Goal: Task Accomplishment & Management: Use online tool/utility

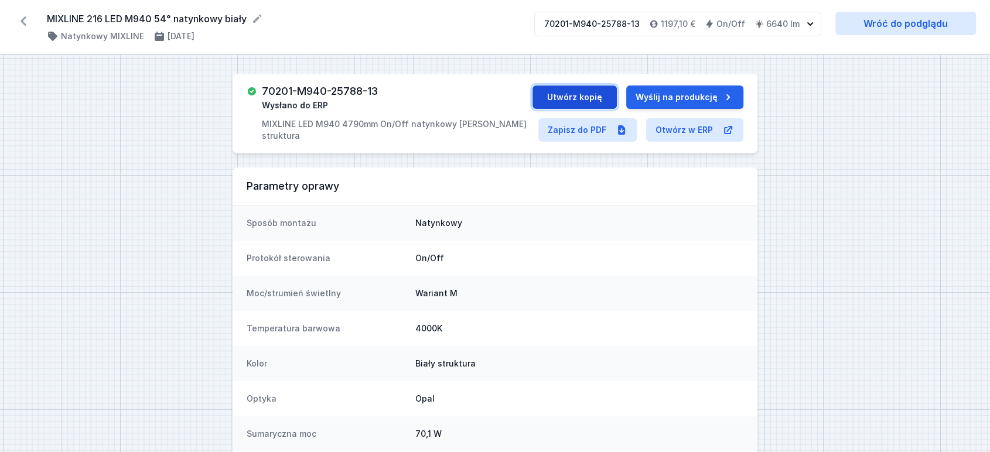
click at [566, 96] on button "Utwórz kopię" at bounding box center [575, 97] width 84 height 23
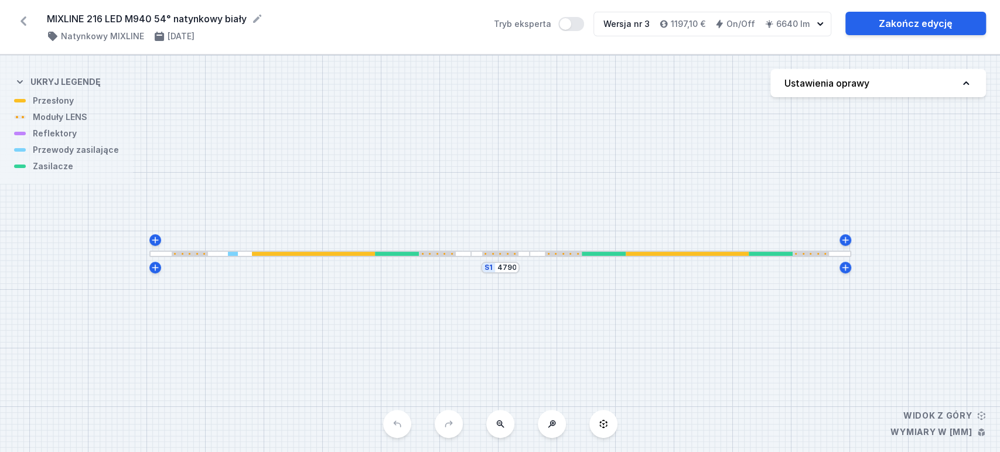
click at [977, 79] on button "Ustawienia oprawy" at bounding box center [879, 83] width 216 height 28
select select "4000"
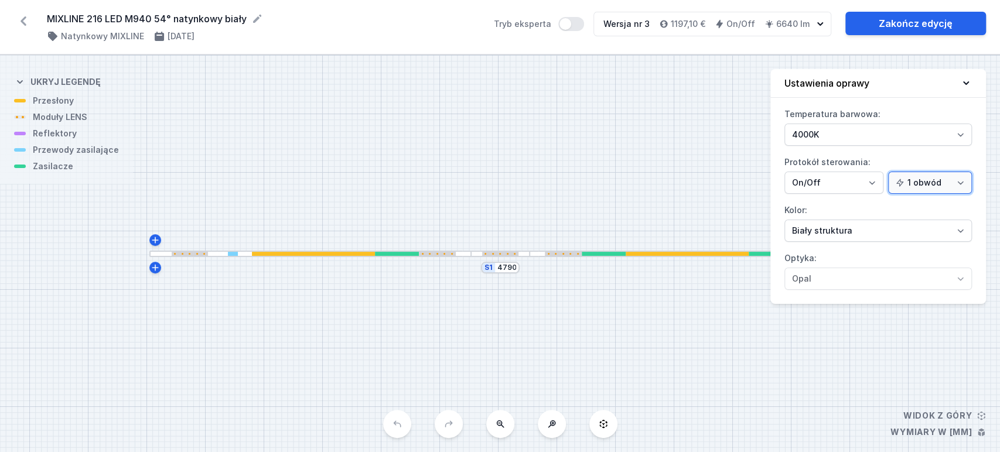
click at [931, 180] on select "1 obwód 2 obwody" at bounding box center [930, 183] width 84 height 22
select select "true"
click at [890, 172] on select "1 obwód 2 obwody" at bounding box center [930, 183] width 84 height 22
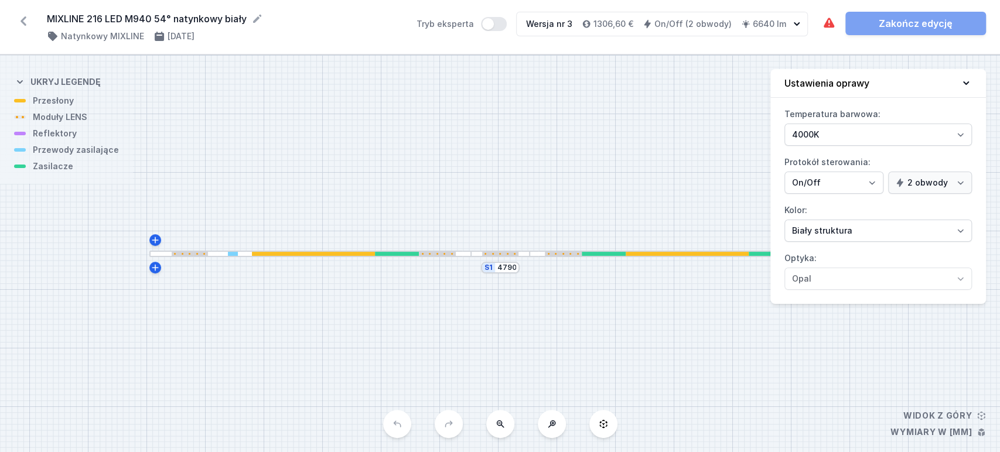
click at [311, 251] on div at bounding box center [310, 254] width 322 height 6
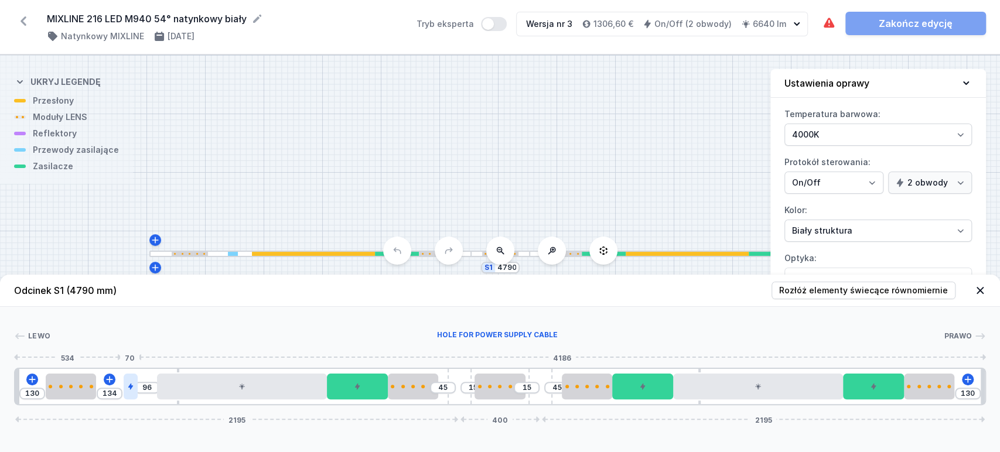
type input "151"
type input "300"
type input "10"
drag, startPoint x: 129, startPoint y: 381, endPoint x: 103, endPoint y: 379, distance: 26.0
click at [23, 391] on div at bounding box center [28, 387] width 14 height 26
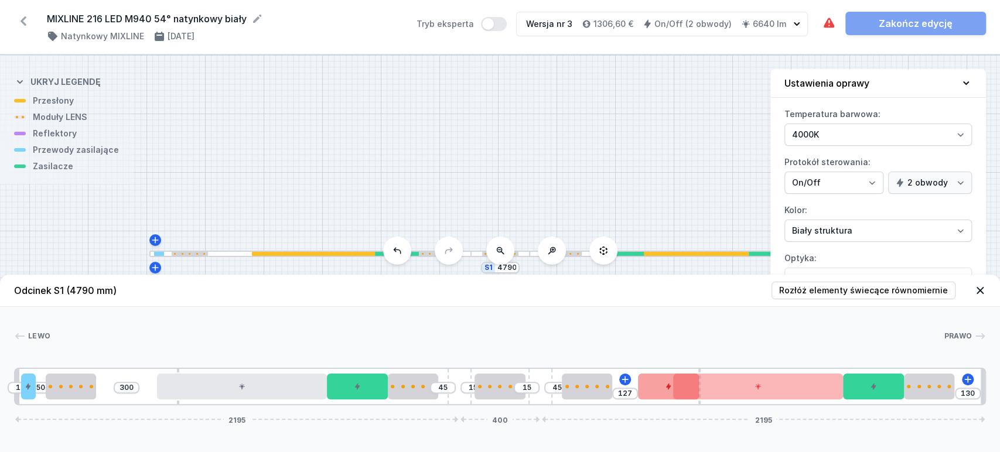
type input "132"
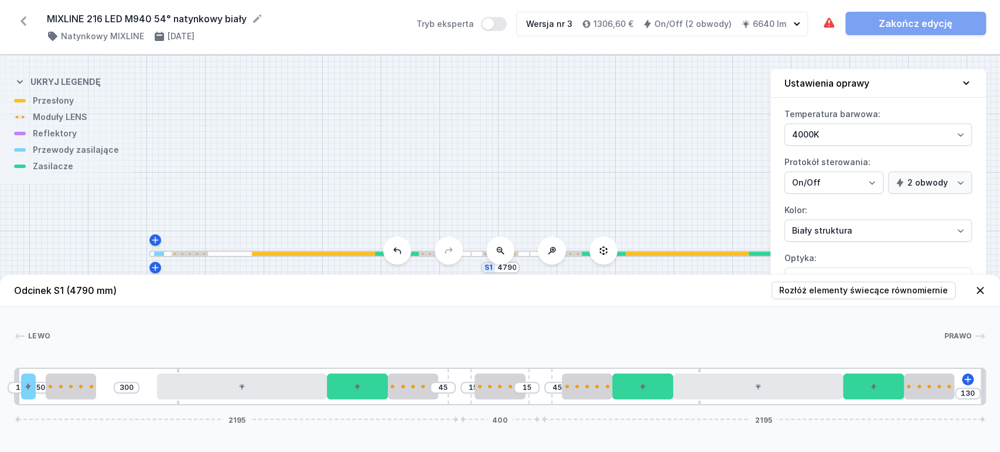
drag, startPoint x: 649, startPoint y: 389, endPoint x: 646, endPoint y: 400, distance: 12.1
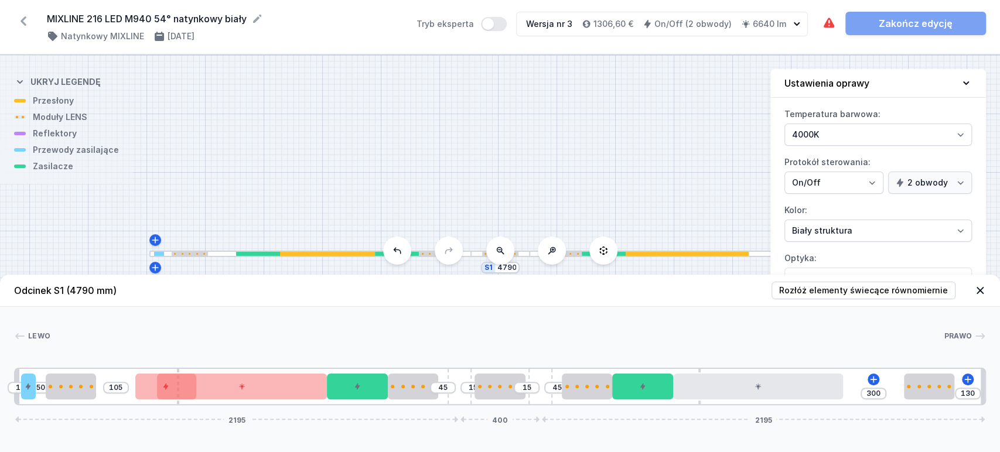
type input "93"
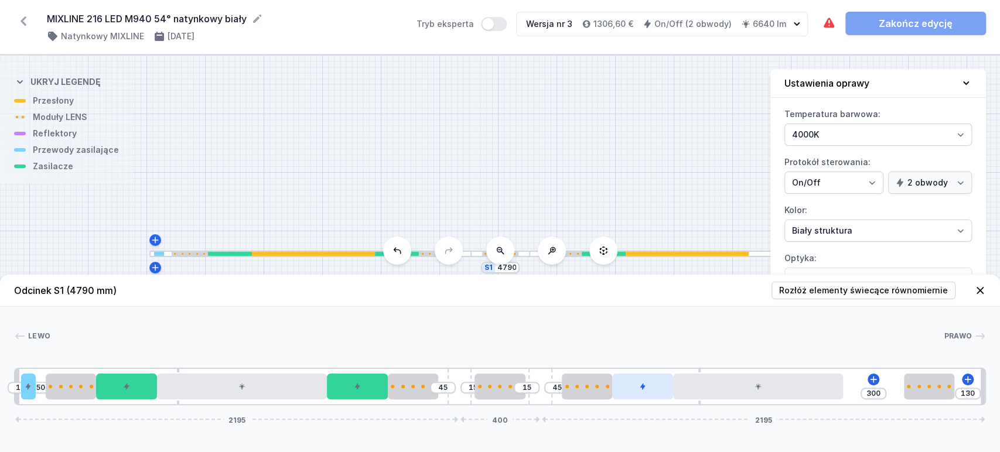
drag, startPoint x: 883, startPoint y: 384, endPoint x: 652, endPoint y: 378, distance: 231.0
click at [136, 406] on div "10 50 45 15 15 45 300 130 2195 400 2195" at bounding box center [500, 387] width 972 height 38
click at [873, 377] on icon at bounding box center [873, 379] width 9 height 9
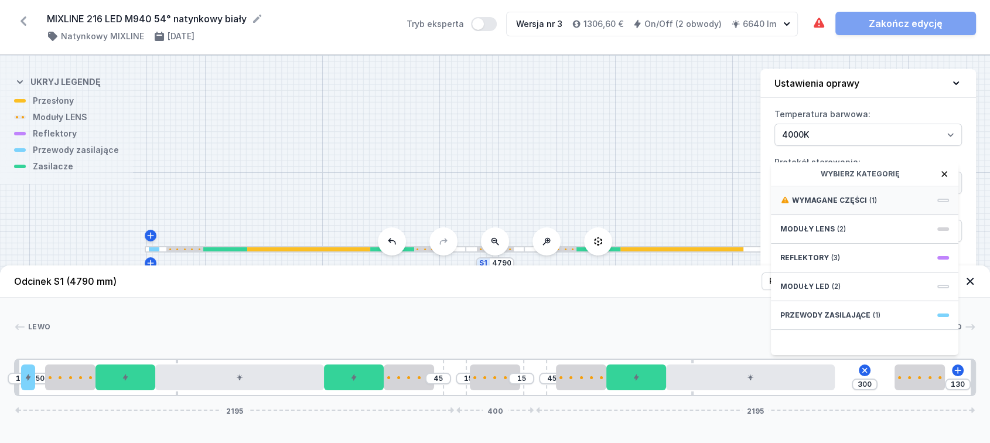
click at [870, 205] on span "(1)" at bounding box center [874, 200] width 8 height 9
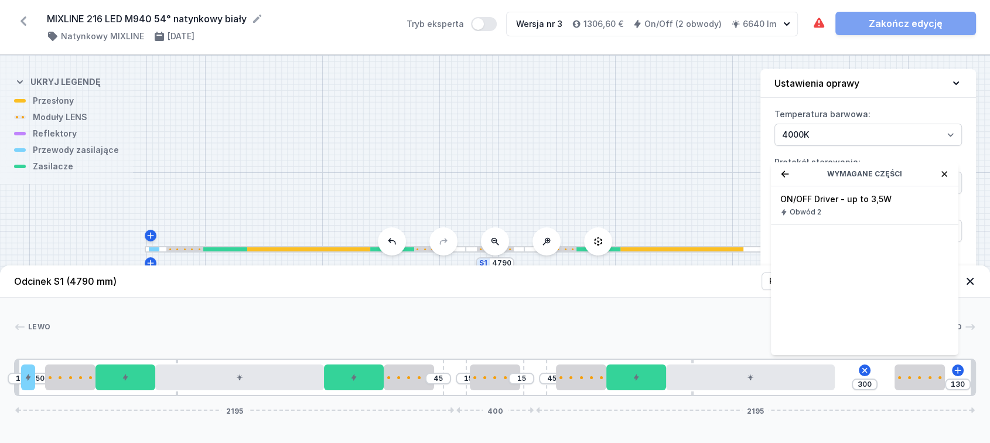
click at [867, 205] on span "ON/OFF Driver - up to 3,5W" at bounding box center [865, 199] width 169 height 12
type input "150"
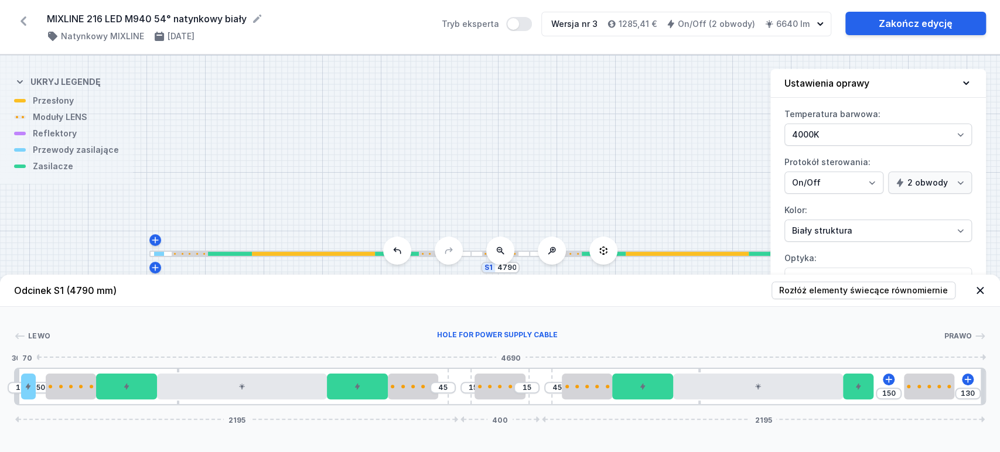
type input "130"
type input "80"
drag, startPoint x: 32, startPoint y: 390, endPoint x: 893, endPoint y: 389, distance: 860.8
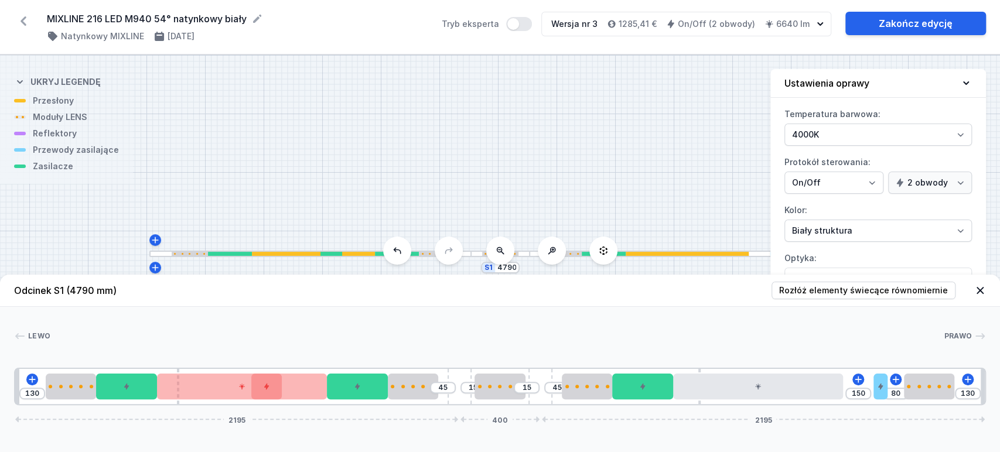
drag, startPoint x: 863, startPoint y: 388, endPoint x: 174, endPoint y: 434, distance: 690.1
click at [241, 440] on div "Odcinek S1 (4790 mm) Rozłóż elementy świecące równomiernie Lewo Prawo 1 2 1 3 1…" at bounding box center [500, 364] width 1000 height 178
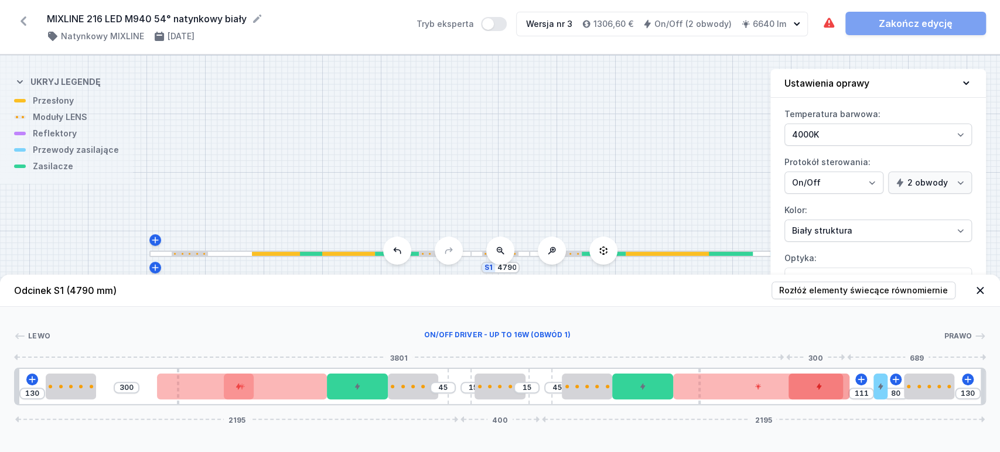
type input "93"
type input "77"
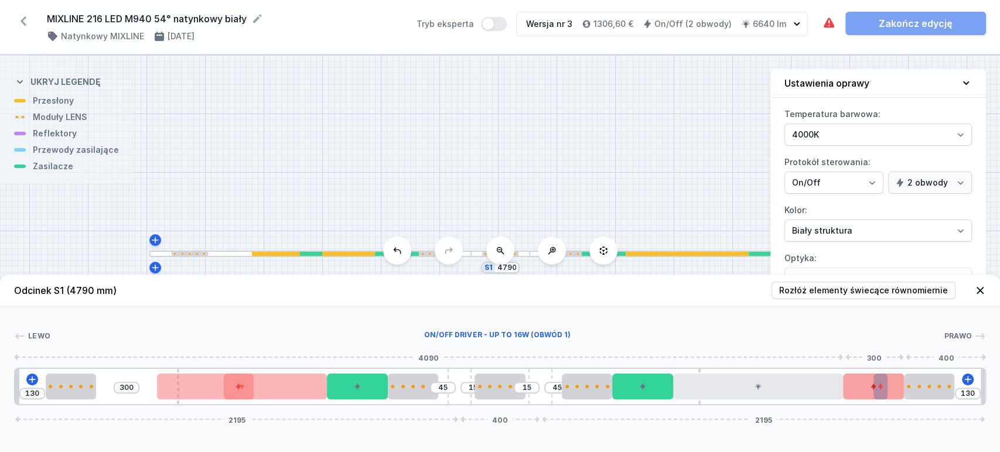
drag, startPoint x: 132, startPoint y: 389, endPoint x: 887, endPoint y: 385, distance: 754.8
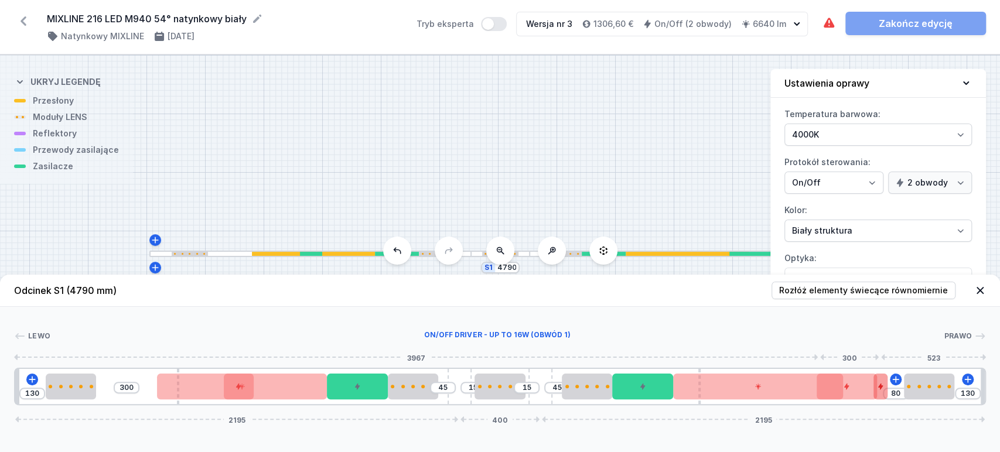
click at [859, 387] on div at bounding box center [847, 387] width 61 height 26
type input "150"
type input "10"
type input "15"
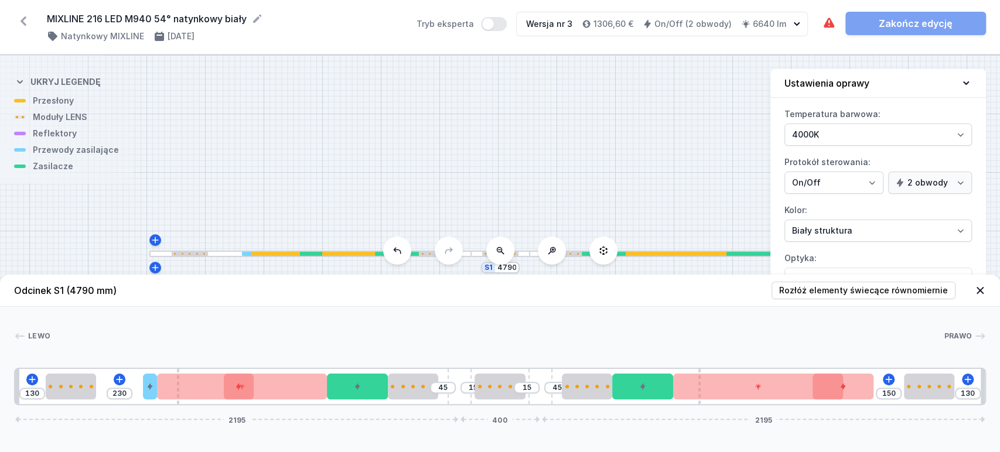
drag, startPoint x: 883, startPoint y: 386, endPoint x: 149, endPoint y: 404, distance: 733.3
click at [149, 404] on div "130 230 45 15 15 45 150 130 2195 400 2195" at bounding box center [500, 387] width 972 height 38
type input "68"
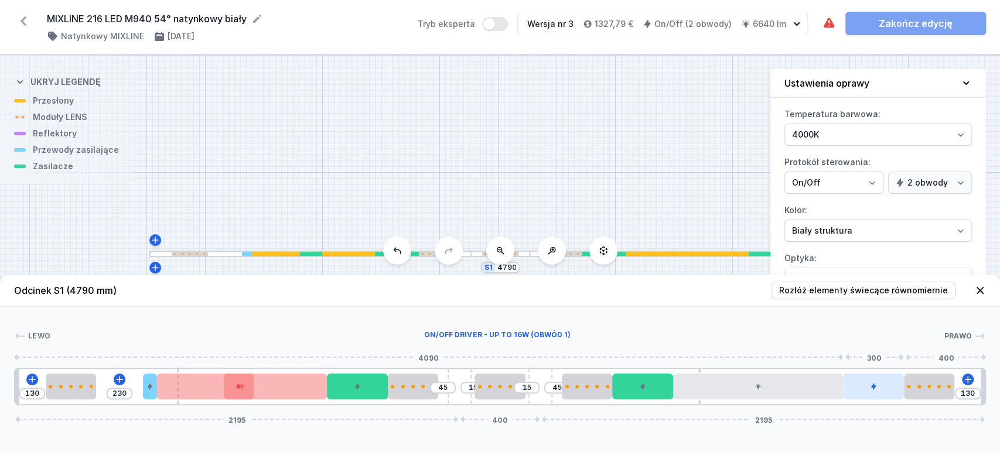
drag, startPoint x: 861, startPoint y: 393, endPoint x: 884, endPoint y: 396, distance: 23.1
click at [884, 396] on div at bounding box center [873, 387] width 61 height 26
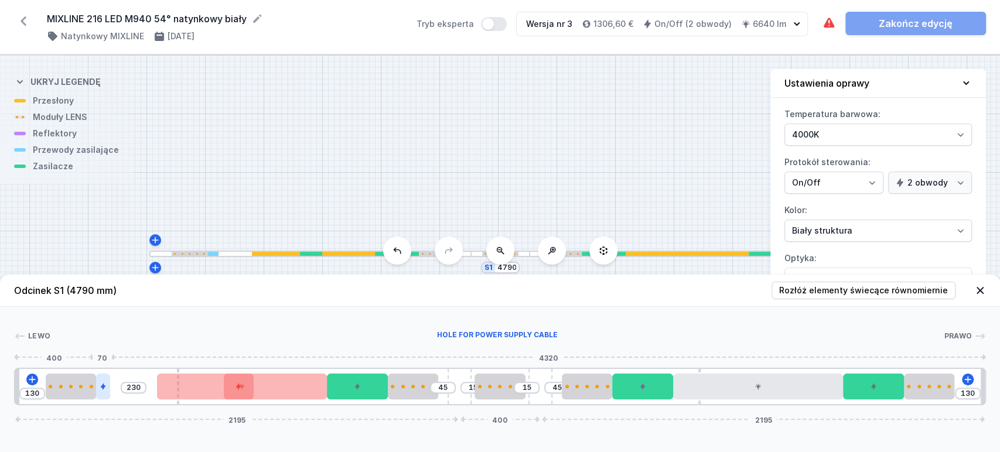
drag, startPoint x: 149, startPoint y: 383, endPoint x: 108, endPoint y: 386, distance: 41.1
click at [108, 386] on div at bounding box center [103, 387] width 14 height 26
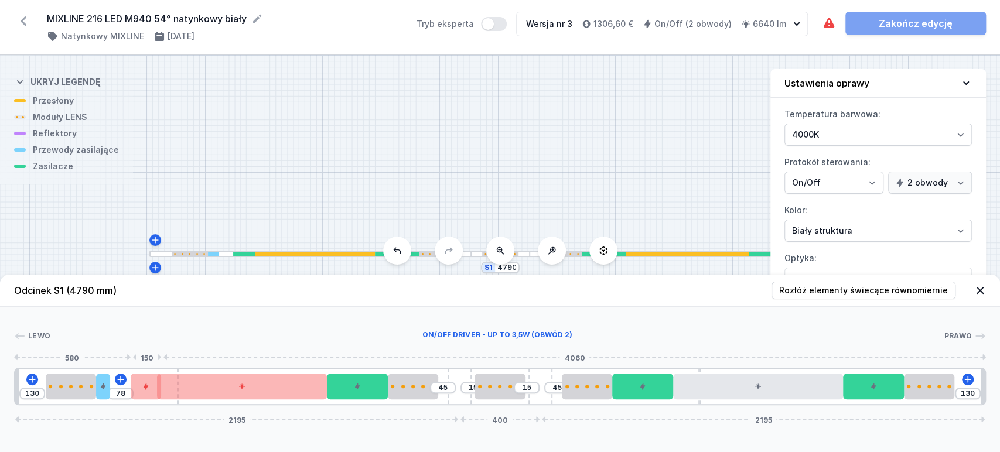
type input "80"
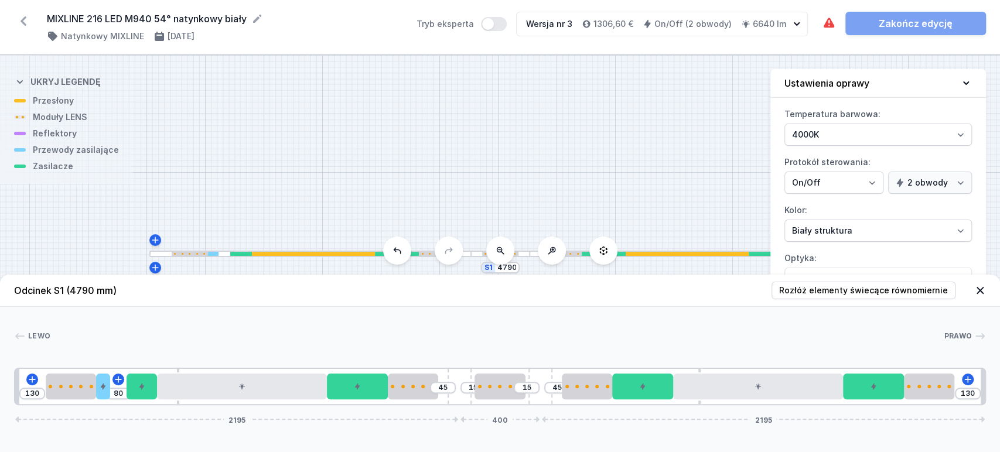
drag, startPoint x: 244, startPoint y: 383, endPoint x: 142, endPoint y: 400, distance: 102.8
click at [142, 400] on div "130 80 45 15 15 45 130 2195 400 2195" at bounding box center [500, 387] width 972 height 38
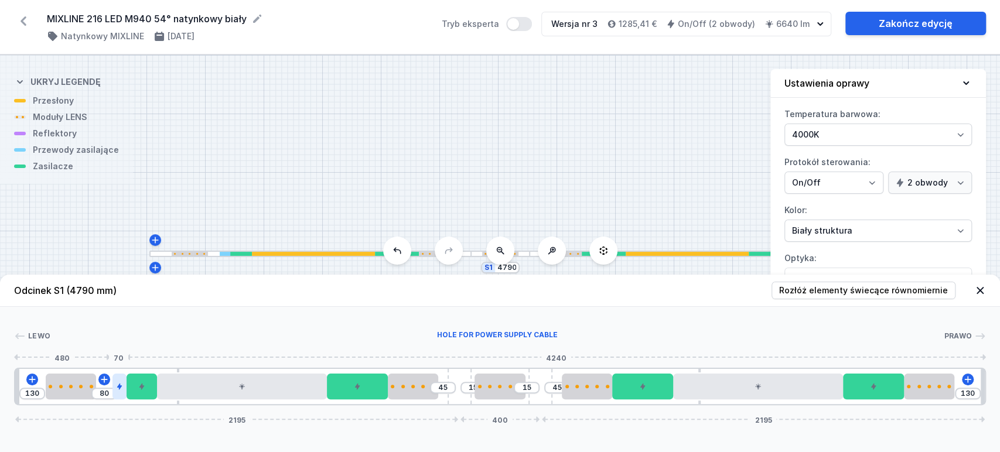
drag, startPoint x: 105, startPoint y: 384, endPoint x: 122, endPoint y: 390, distance: 18.5
click at [122, 390] on div at bounding box center [120, 387] width 14 height 26
click at [602, 131] on div "S1 4790" at bounding box center [500, 253] width 1000 height 397
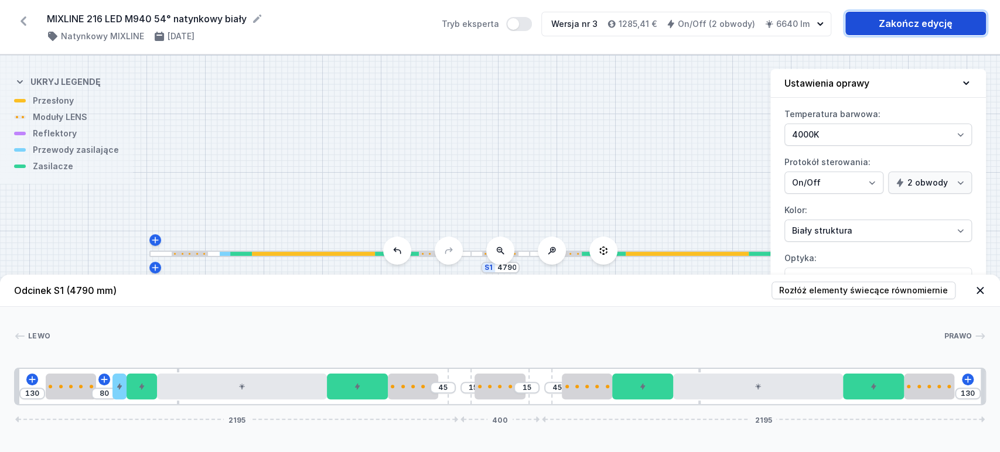
click at [919, 22] on link "Zakończ edycję" at bounding box center [916, 23] width 141 height 23
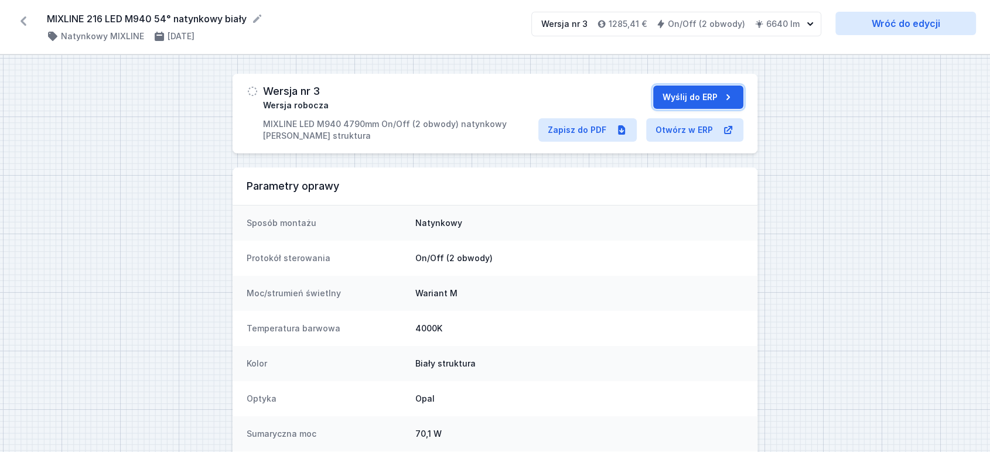
drag, startPoint x: 674, startPoint y: 95, endPoint x: 659, endPoint y: 95, distance: 15.2
click at [675, 95] on button "Wyślij do ERP" at bounding box center [698, 97] width 90 height 23
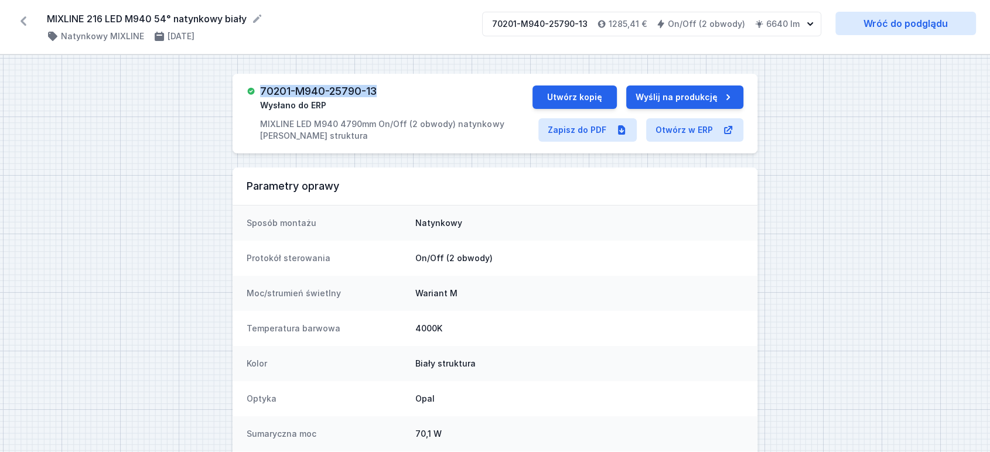
drag, startPoint x: 263, startPoint y: 89, endPoint x: 391, endPoint y: 74, distance: 129.8
click at [391, 74] on div "70201-M940-25790-13 Wysłano do ERP MIXLINE LED M940 4790mm On/Off (2 obwody) na…" at bounding box center [495, 114] width 525 height 80
copy h3 "70201-M940-25790-13"
click at [22, 16] on icon at bounding box center [23, 21] width 19 height 19
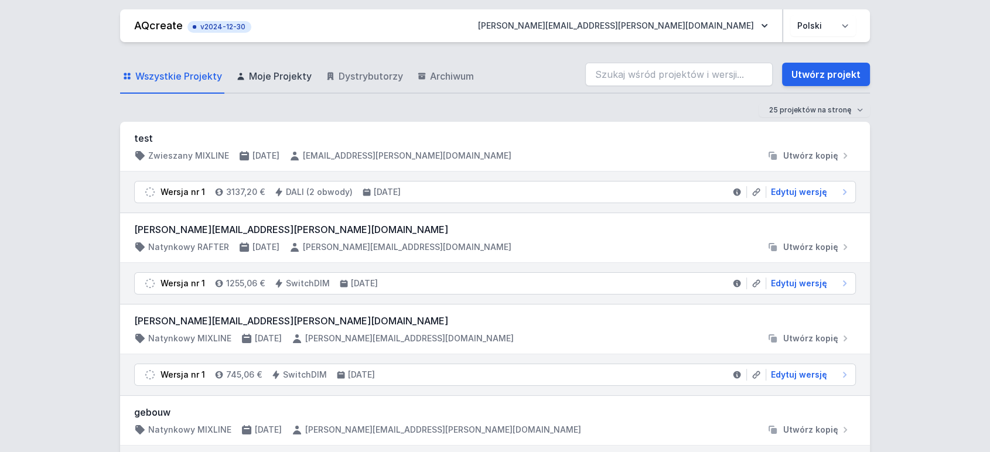
click at [286, 79] on span "Moje Projekty" at bounding box center [280, 76] width 63 height 14
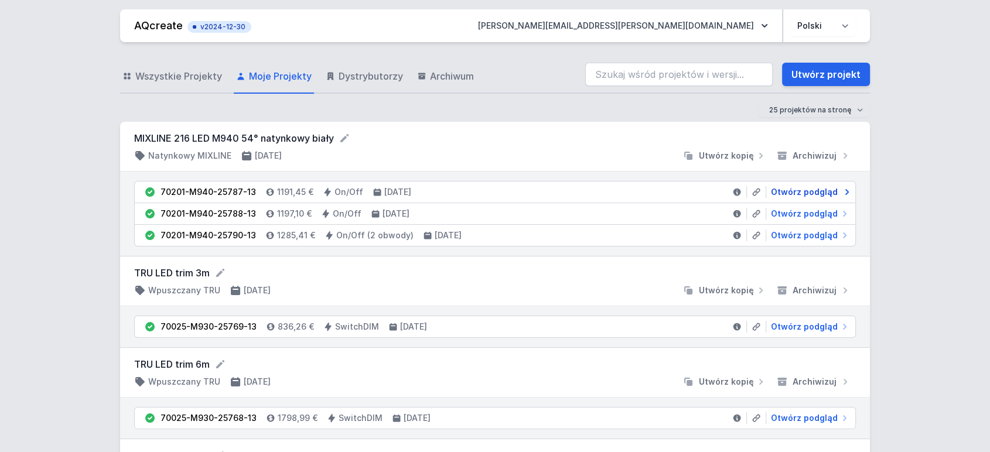
click at [802, 193] on span "Otwórz podgląd" at bounding box center [804, 192] width 67 height 12
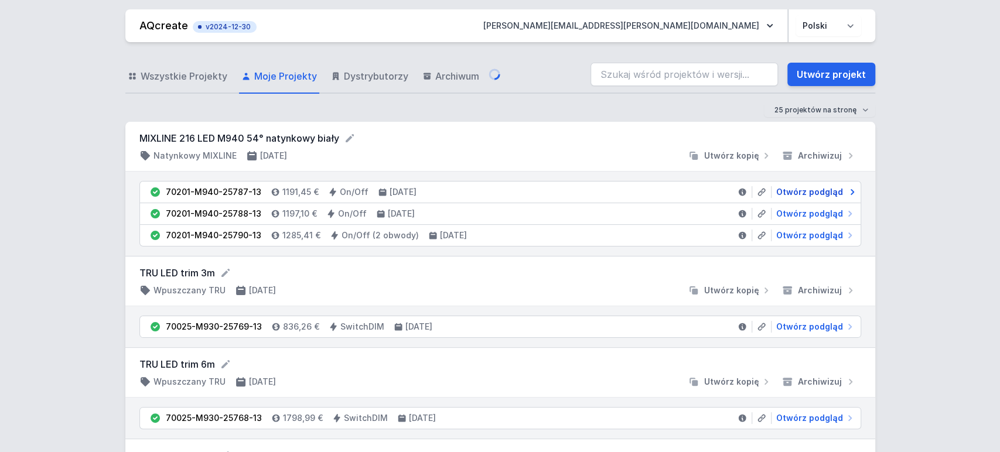
select select "4000"
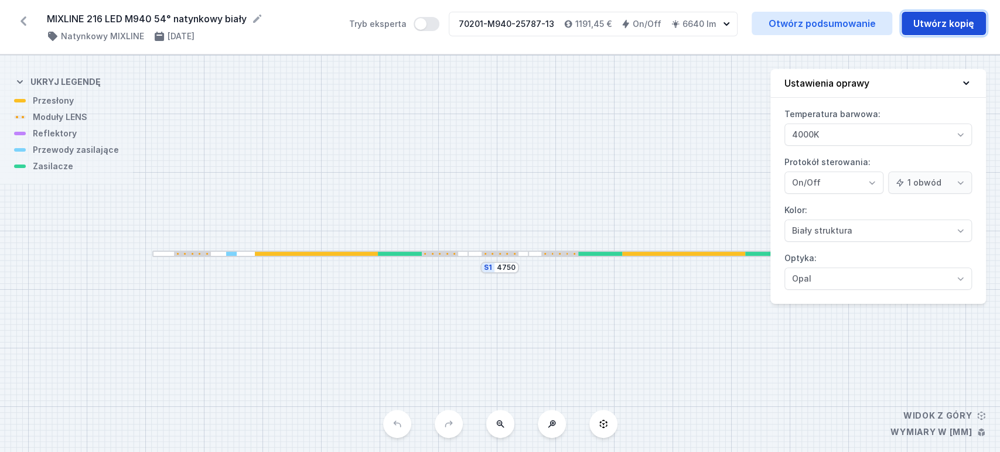
click at [938, 22] on button "Utwórz kopię" at bounding box center [944, 23] width 84 height 23
select select "4000"
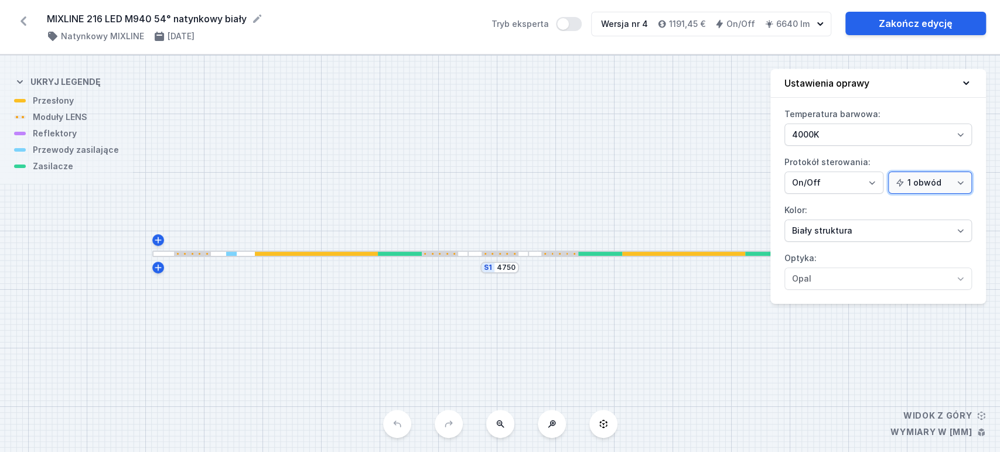
click at [918, 186] on select "1 obwód 2 obwody" at bounding box center [930, 183] width 84 height 22
select select "true"
click at [890, 172] on select "1 obwód 2 obwody" at bounding box center [930, 183] width 84 height 22
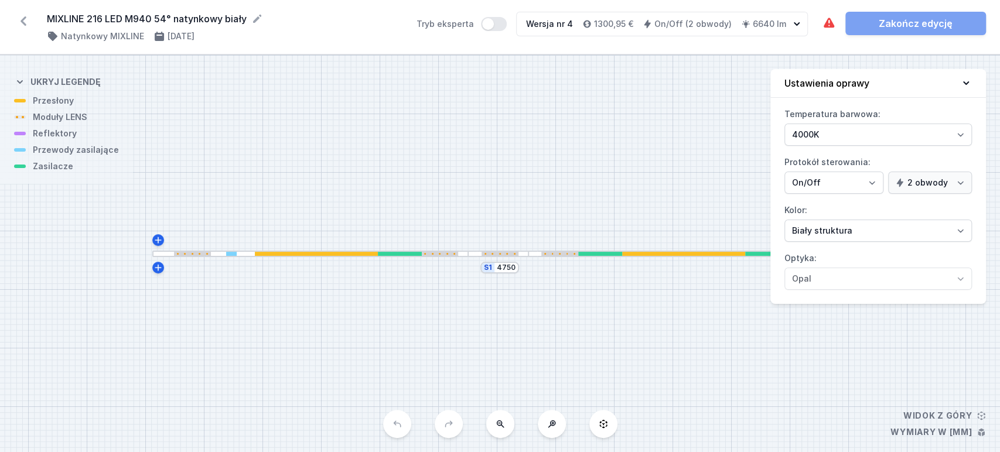
click at [670, 253] on div at bounding box center [683, 254] width 123 height 4
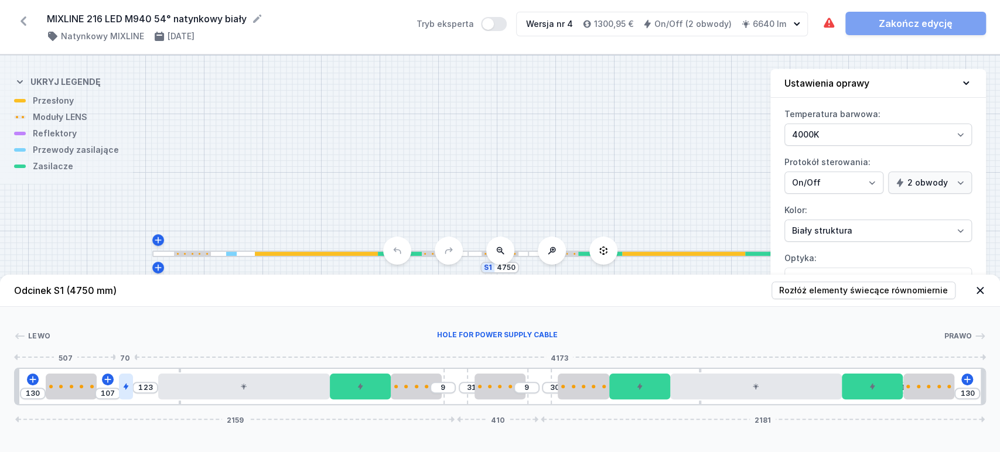
type input "122"
type input "108"
type input "119"
type input "111"
type input "102"
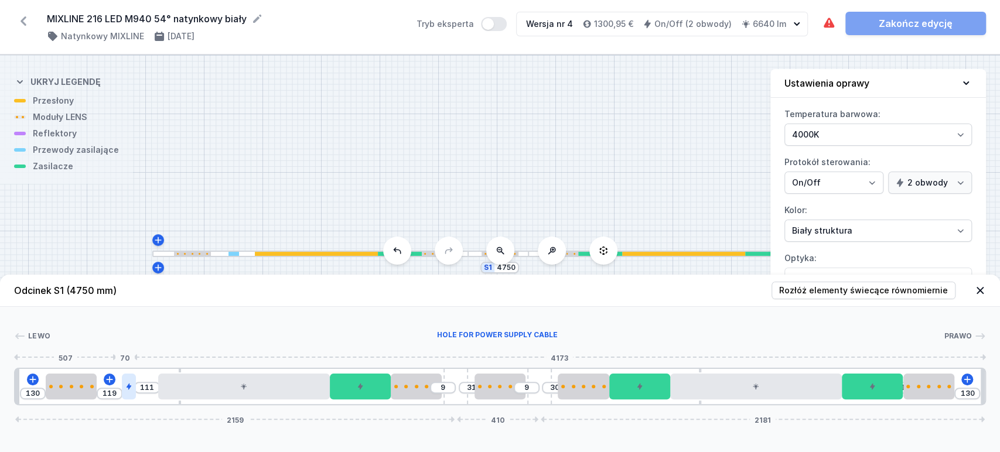
type input "128"
type input "99"
type input "131"
type input "93"
type input "137"
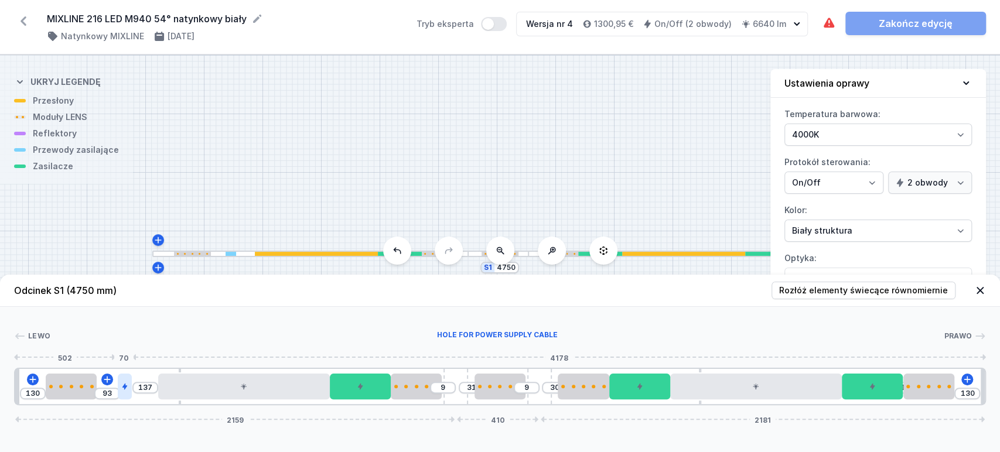
type input "88"
type input "142"
type input "85"
type input "108"
type input "122"
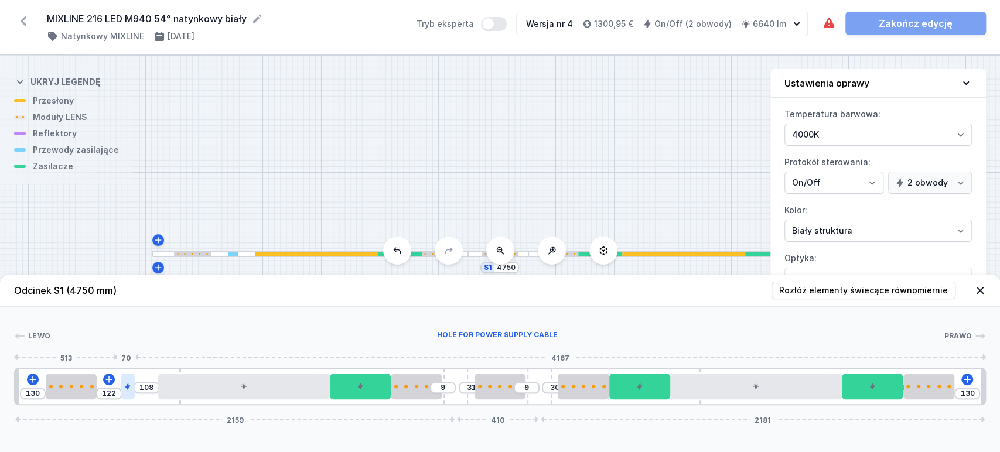
type input "106"
type input "124"
type input "97"
drag, startPoint x: 126, startPoint y: 390, endPoint x: 144, endPoint y: 393, distance: 18.3
click at [145, 393] on div at bounding box center [151, 387] width 14 height 26
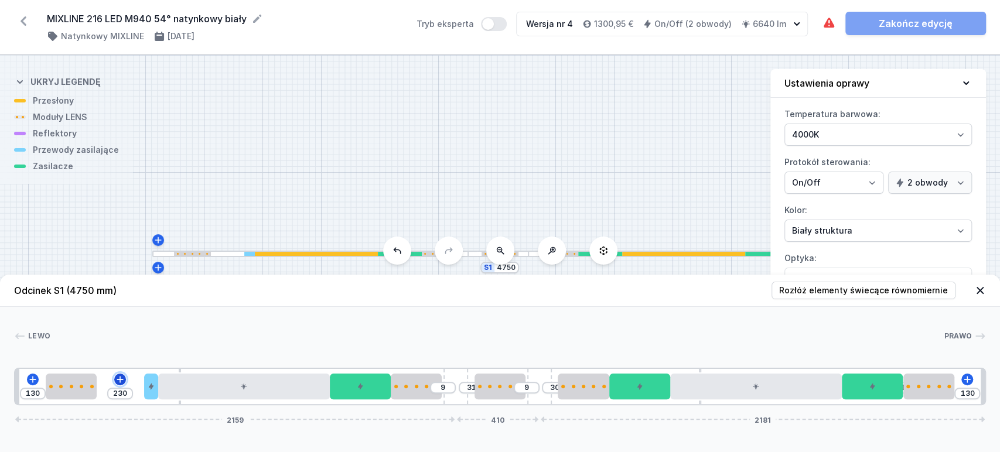
click at [121, 379] on icon at bounding box center [119, 379] width 9 height 9
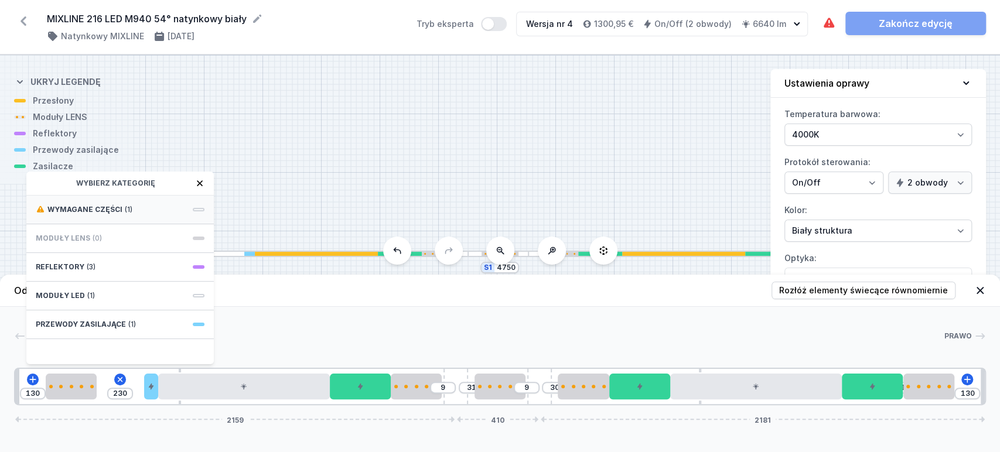
click at [156, 207] on div "Wymagane części (1)" at bounding box center [120, 210] width 188 height 29
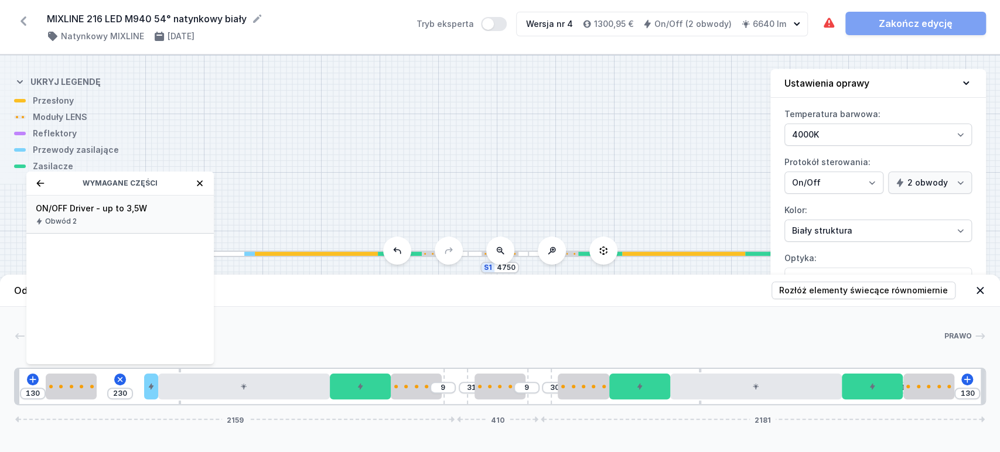
click at [140, 213] on span "ON/OFF Driver - up to 3,5W" at bounding box center [120, 209] width 169 height 12
type input "80"
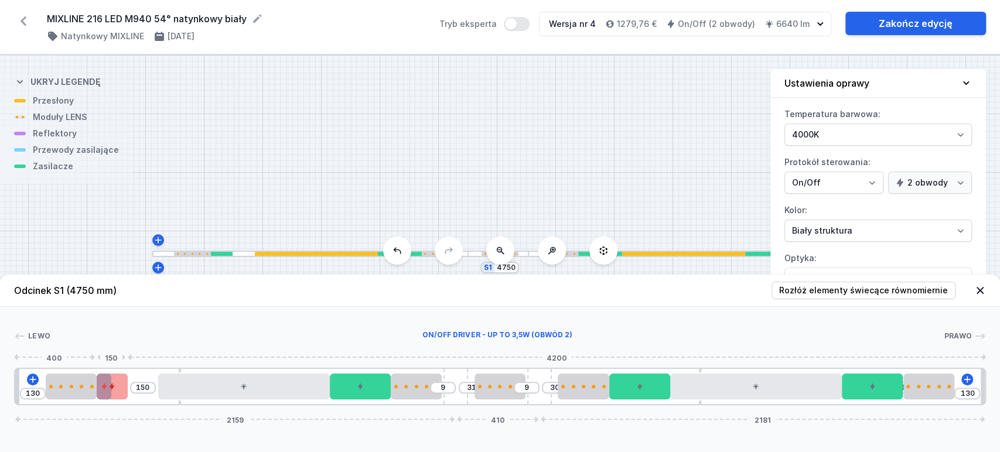
drag, startPoint x: 153, startPoint y: 387, endPoint x: 98, endPoint y: 392, distance: 54.7
click at [98, 392] on div "130 150 9 31 9 30 1 130 2159 410 2181" at bounding box center [500, 387] width 972 height 38
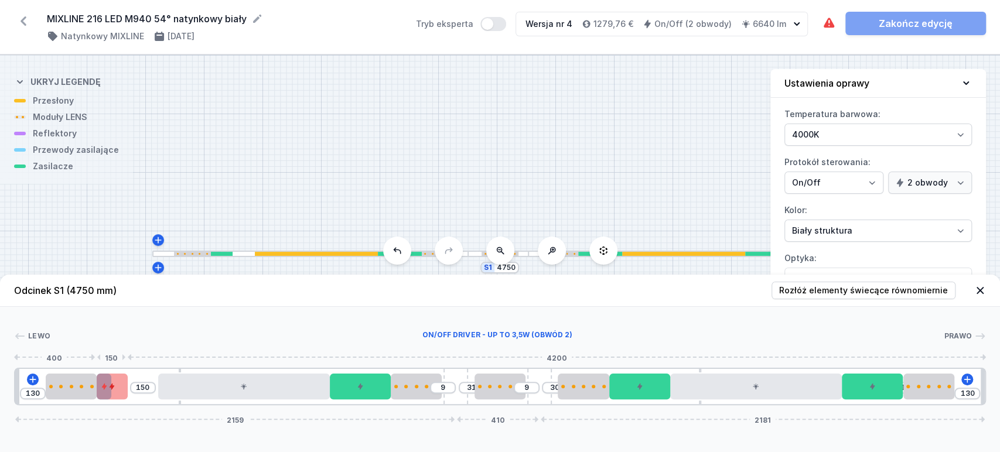
type input "80"
drag, startPoint x: 119, startPoint y: 394, endPoint x: 143, endPoint y: 391, distance: 24.1
click at [147, 394] on div at bounding box center [143, 387] width 30 height 26
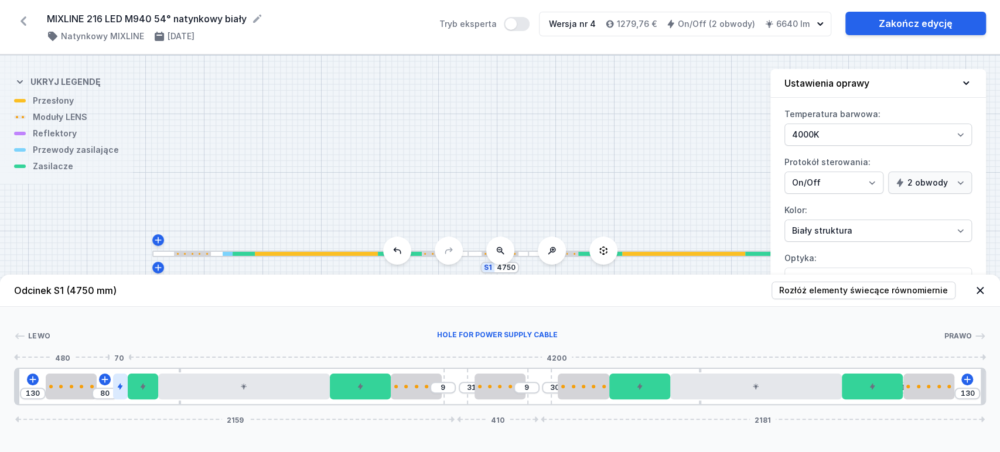
drag, startPoint x: 105, startPoint y: 390, endPoint x: 122, endPoint y: 397, distance: 17.9
click at [122, 397] on div at bounding box center [120, 387] width 14 height 26
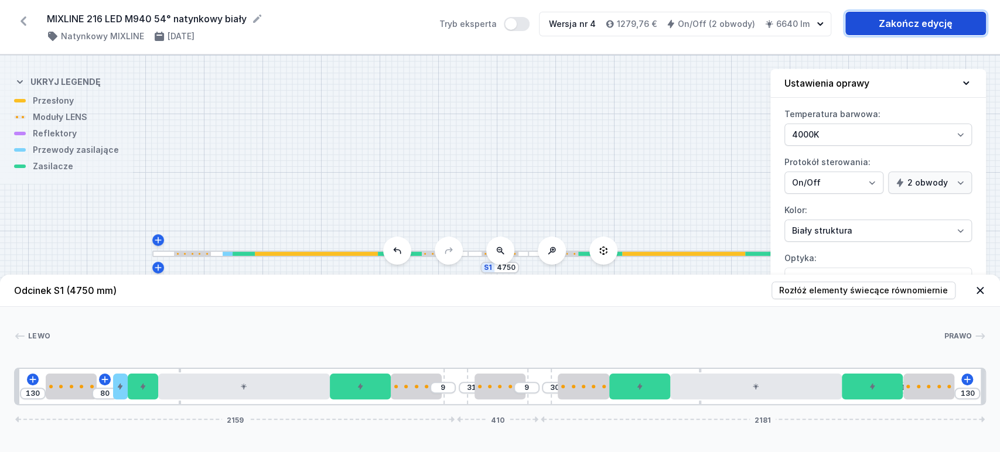
click at [909, 26] on link "Zakończ edycję" at bounding box center [916, 23] width 141 height 23
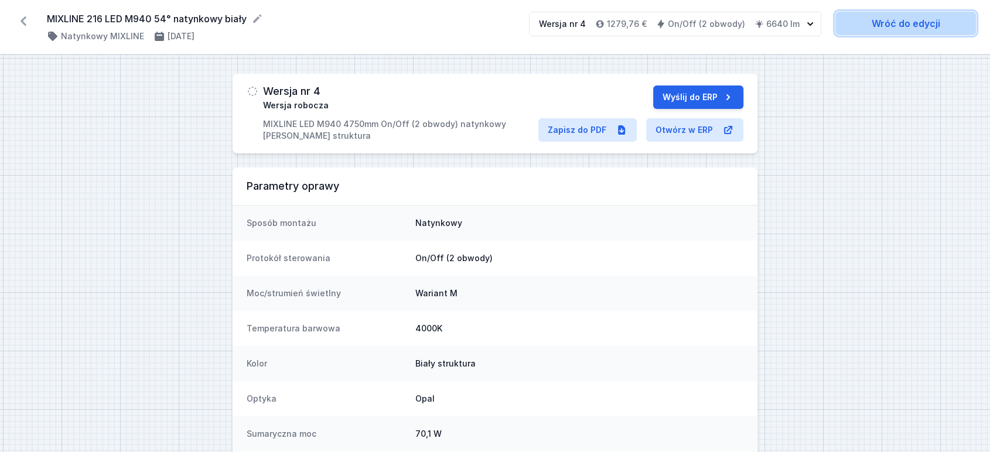
click at [926, 24] on link "Wróć do edycji" at bounding box center [906, 23] width 141 height 23
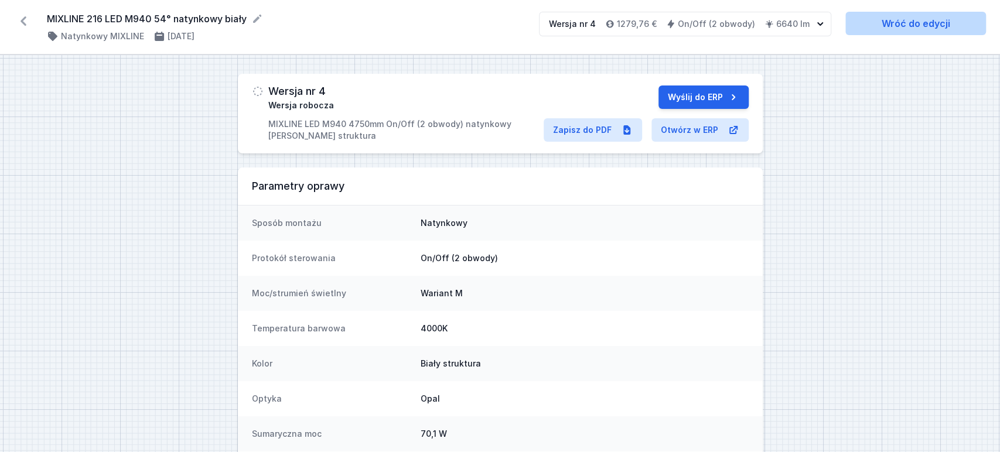
select select "4000"
select select "true"
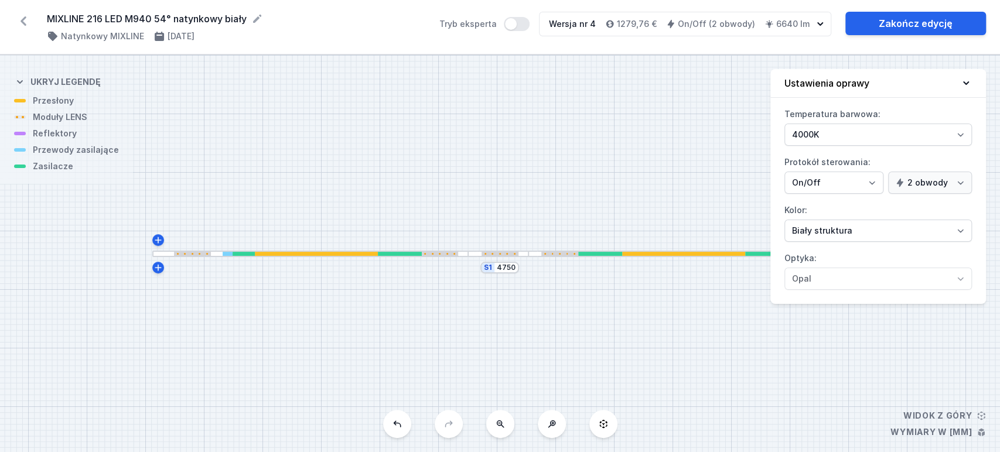
click at [199, 255] on div at bounding box center [192, 254] width 37 height 4
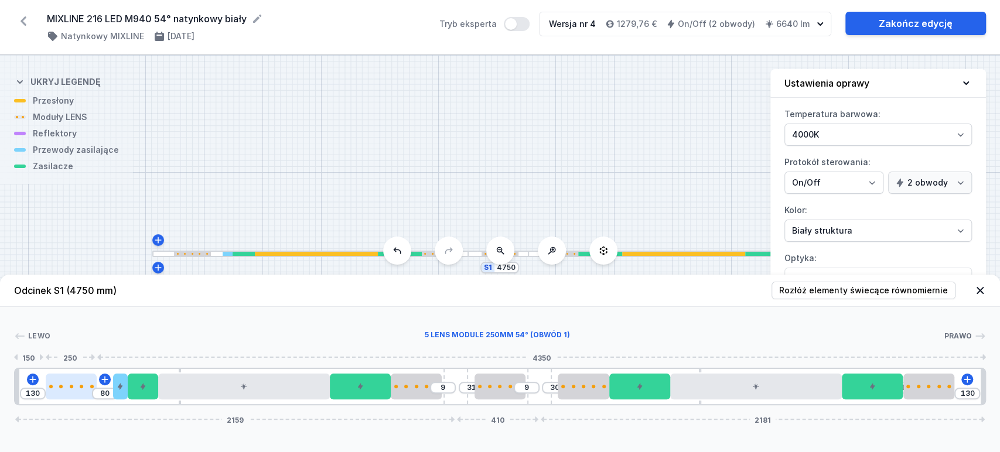
click at [85, 396] on div at bounding box center [71, 387] width 51 height 26
select select "1518"
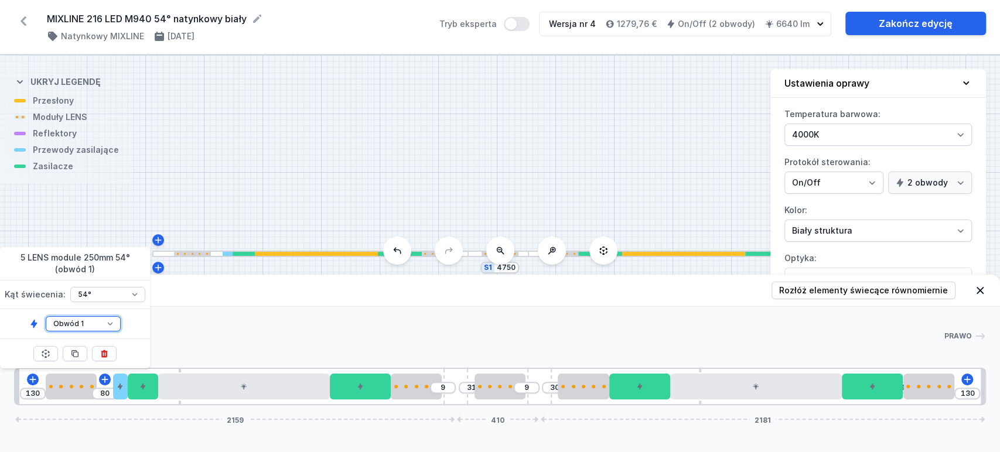
click at [89, 325] on select "Obwód 1 Obwód 2" at bounding box center [83, 323] width 75 height 15
select select "2"
click at [46, 316] on select "Obwód 1 Obwód 2" at bounding box center [83, 323] width 75 height 15
type input "101"
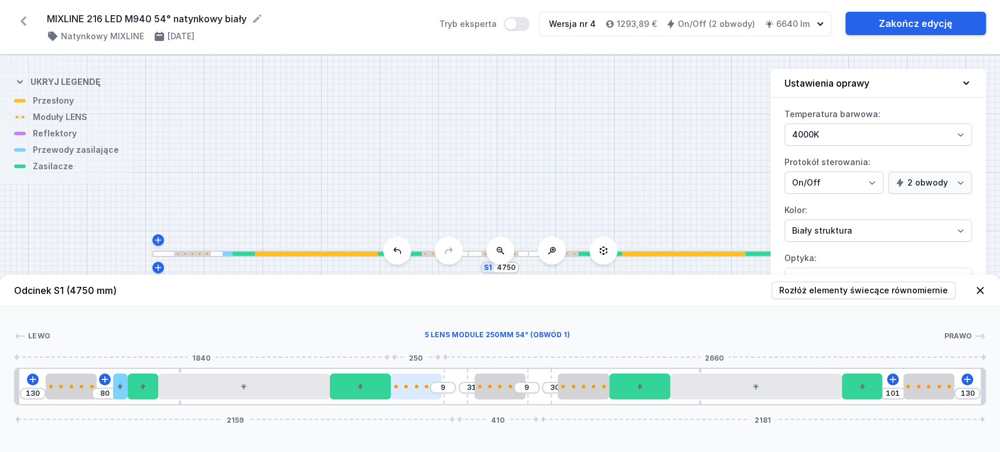
click at [426, 385] on div at bounding box center [416, 387] width 51 height 4
select select "1518"
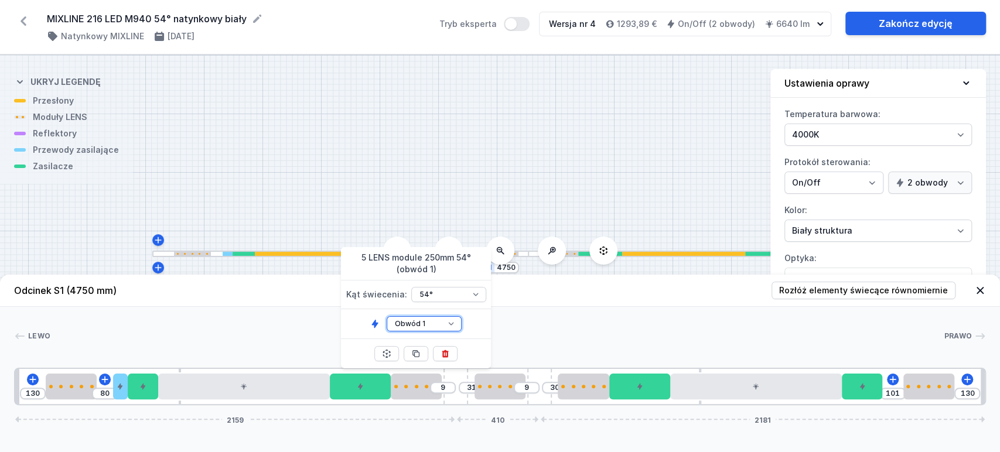
click at [440, 323] on select "Obwód 1 Obwód 2" at bounding box center [424, 323] width 75 height 15
select select "2"
click at [387, 316] on select "Obwód 1 Obwód 2" at bounding box center [424, 323] width 75 height 15
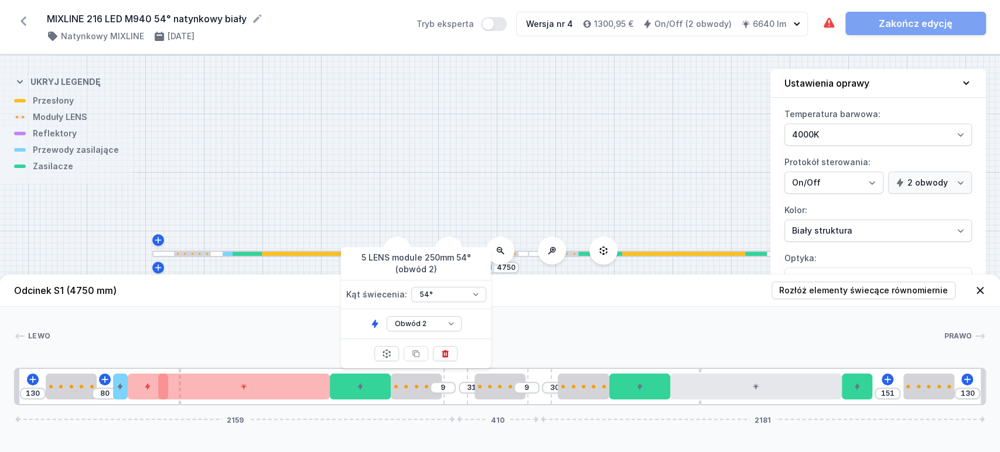
click at [533, 168] on div "S1 4750" at bounding box center [500, 253] width 1000 height 397
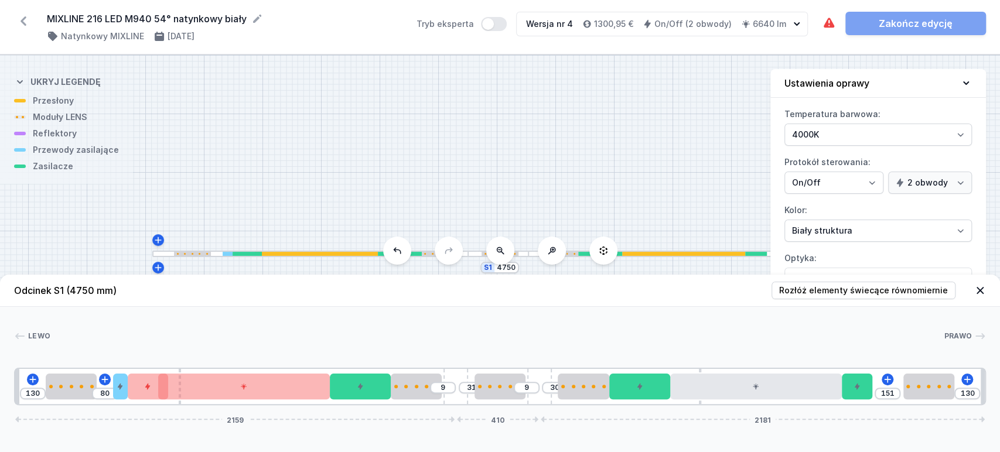
click at [578, 326] on div "Lewo Prawo 1 2 2 3 4 2 5 6 1 7 1 2 2 8 2 1 8 2 1 7 1 5 6 1 9 1 2 1 1 130 80 9 3…" at bounding box center [500, 356] width 1000 height 98
click at [395, 252] on icon at bounding box center [397, 250] width 8 height 6
type input "101"
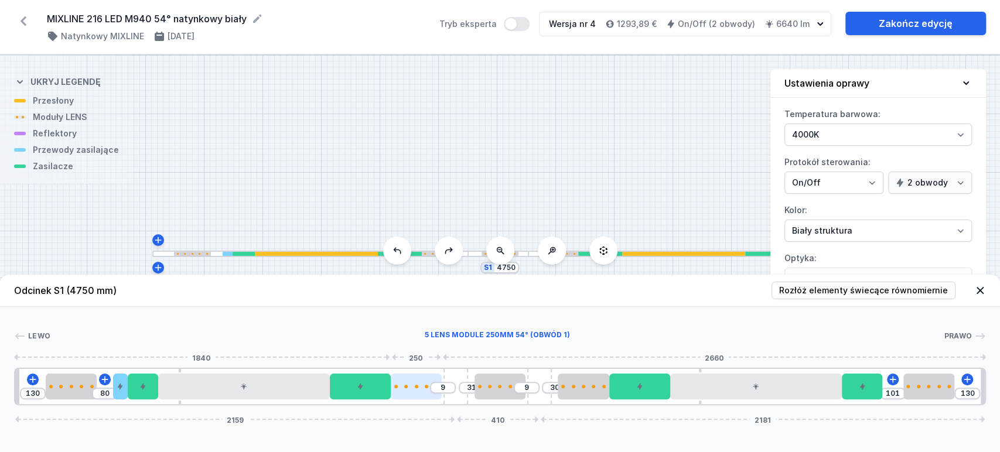
click at [422, 390] on div at bounding box center [416, 387] width 51 height 26
select select "1518"
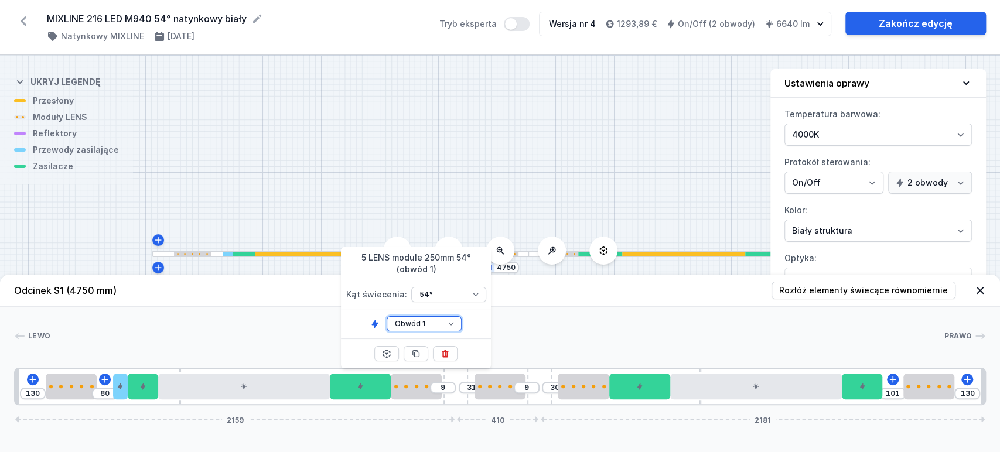
click at [440, 321] on select "Obwód 1 Obwód 2" at bounding box center [424, 323] width 75 height 15
select select "2"
click at [387, 316] on select "Obwód 1 Obwód 2" at bounding box center [424, 323] width 75 height 15
type input "151"
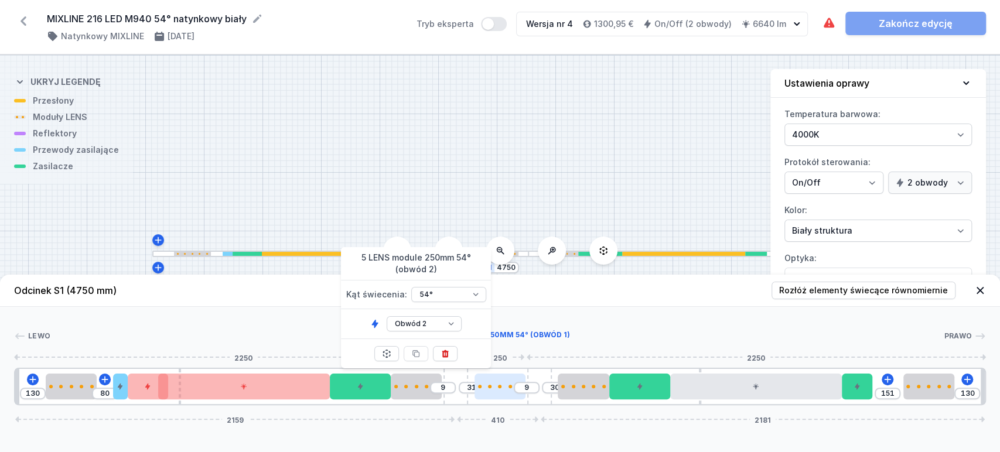
click at [505, 389] on div at bounding box center [500, 387] width 51 height 26
select select "1518"
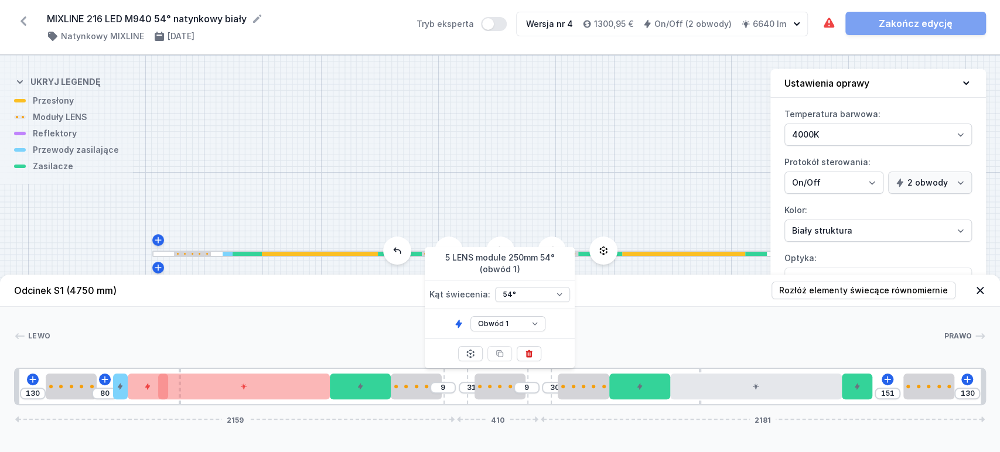
click at [532, 315] on div "Obwód 1 Obwód 2" at bounding box center [500, 323] width 150 height 29
click at [530, 317] on select "Obwód 1 Obwód 2" at bounding box center [508, 323] width 75 height 15
select select "2"
click at [471, 316] on select "Obwód 1 Obwód 2" at bounding box center [508, 323] width 75 height 15
click at [677, 313] on div "Lewo Prawo 1 2 2 3 4 5 2 6 1 7 1 2 2 8 2 2 8 2 1 7 1 4 6 1 2 1 1 130 80 9 31 9 …" at bounding box center [500, 356] width 1000 height 98
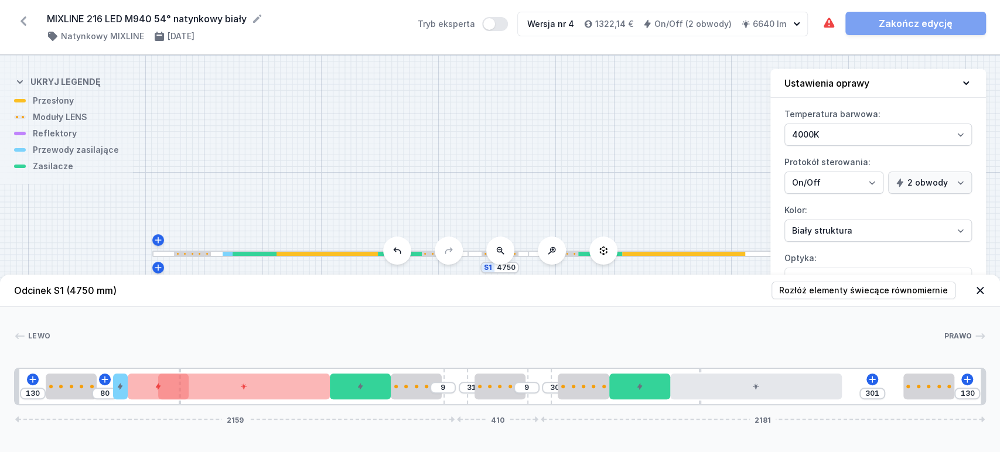
click at [499, 312] on div "Lewo Prawo 1 2 2 3 4 5 2 6 1 7 1 2 2 8 2 2 8 2 1 7 1 4 6 1 2 1 1 130 80 9 31 9 …" at bounding box center [500, 356] width 1000 height 98
click at [407, 247] on button at bounding box center [397, 251] width 28 height 28
click at [400, 250] on icon at bounding box center [397, 250] width 9 height 9
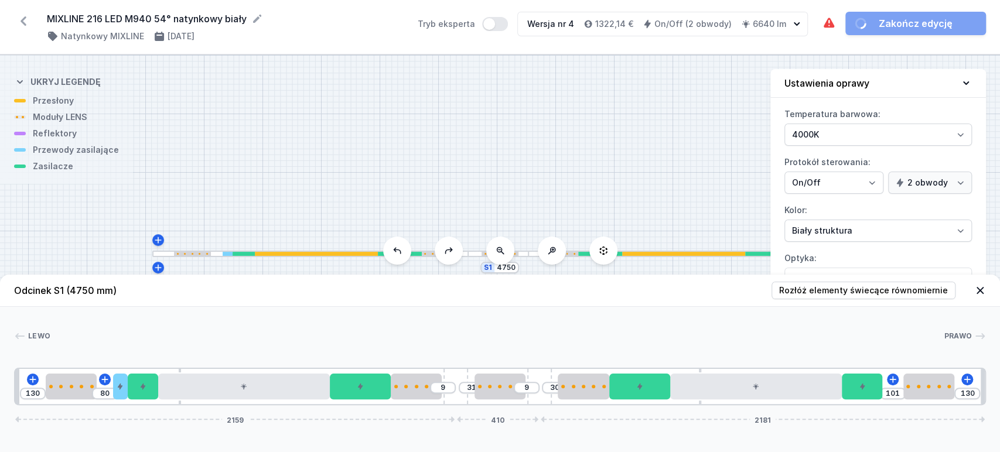
click at [400, 250] on icon at bounding box center [397, 250] width 9 height 9
type input "1"
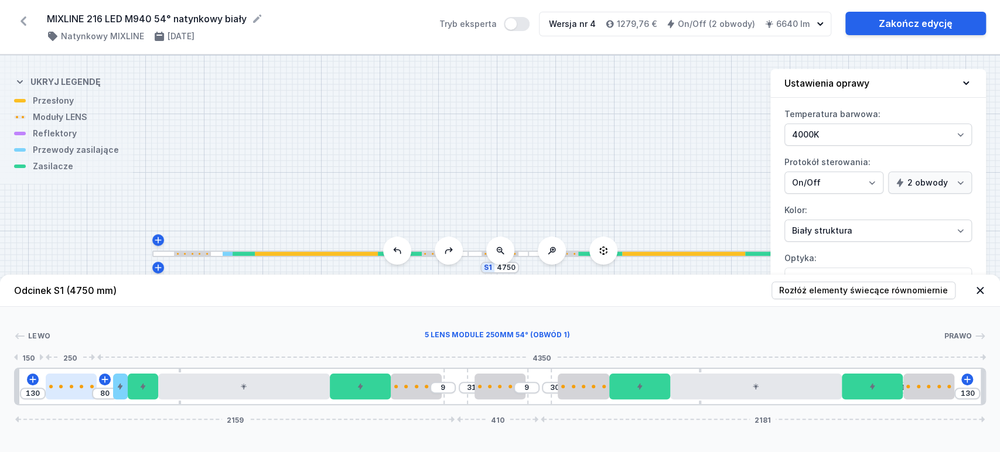
click at [66, 387] on div at bounding box center [71, 387] width 51 height 4
select select "1518"
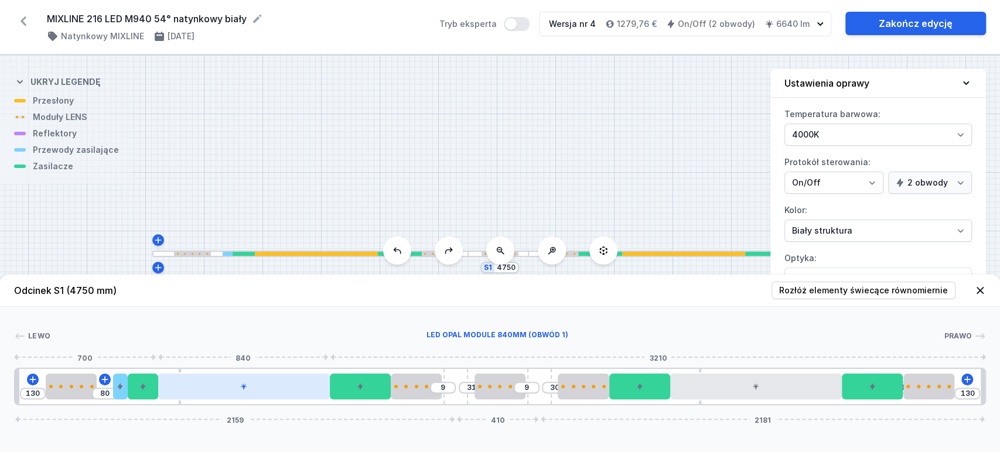
click at [248, 388] on div at bounding box center [244, 387] width 172 height 26
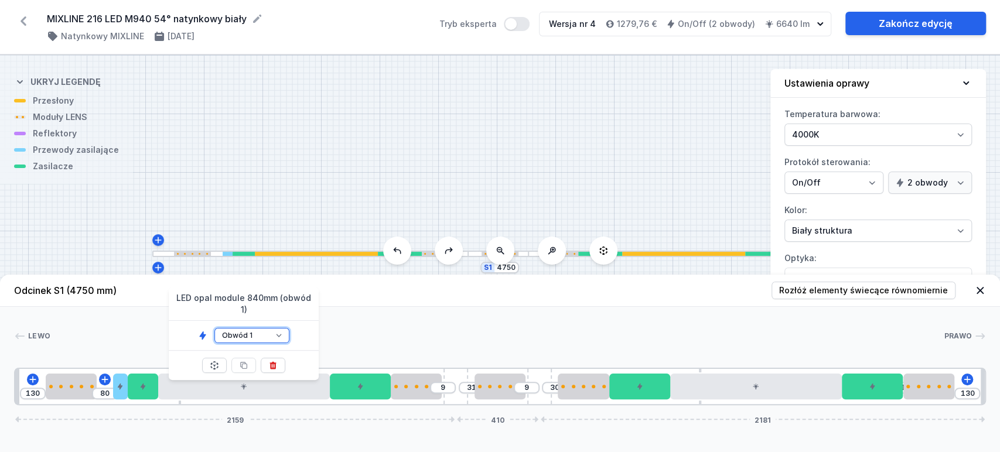
click at [270, 328] on select "Obwód 1 Obwód 2" at bounding box center [251, 335] width 75 height 15
select select "2"
click at [214, 328] on select "Obwód 1 Obwód 2" at bounding box center [251, 335] width 75 height 15
type input "301"
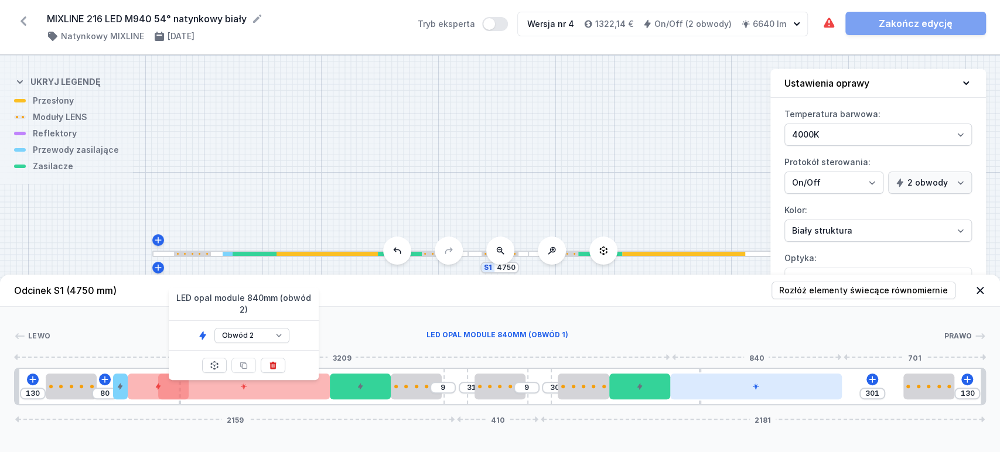
click at [707, 393] on div at bounding box center [756, 387] width 172 height 26
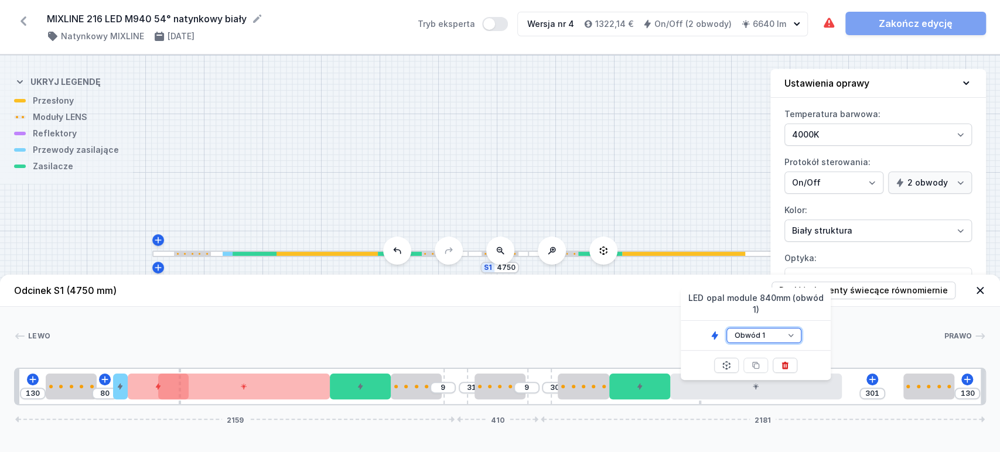
click at [781, 328] on select "Obwód 1 Obwód 2" at bounding box center [764, 335] width 75 height 15
select select "2"
click at [727, 328] on select "Obwód 1 Obwód 2" at bounding box center [764, 335] width 75 height 15
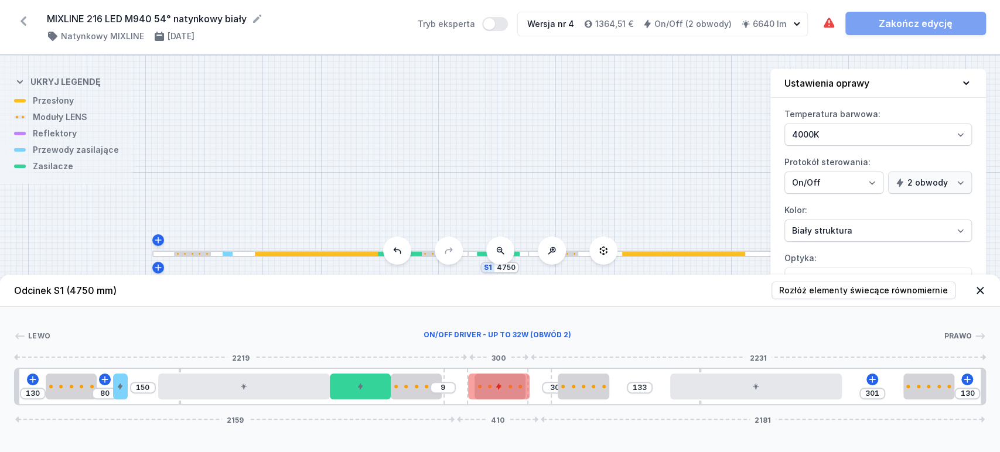
type input "124"
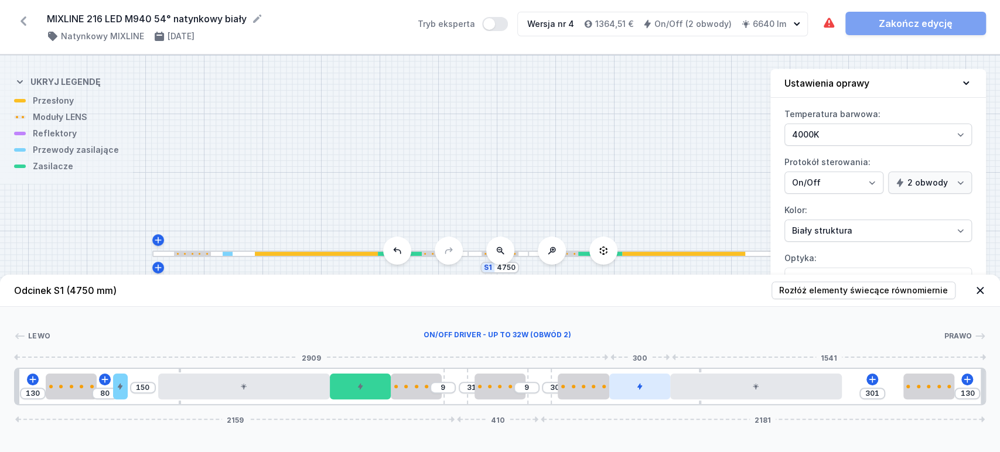
drag, startPoint x: 145, startPoint y: 393, endPoint x: 628, endPoint y: 384, distance: 482.4
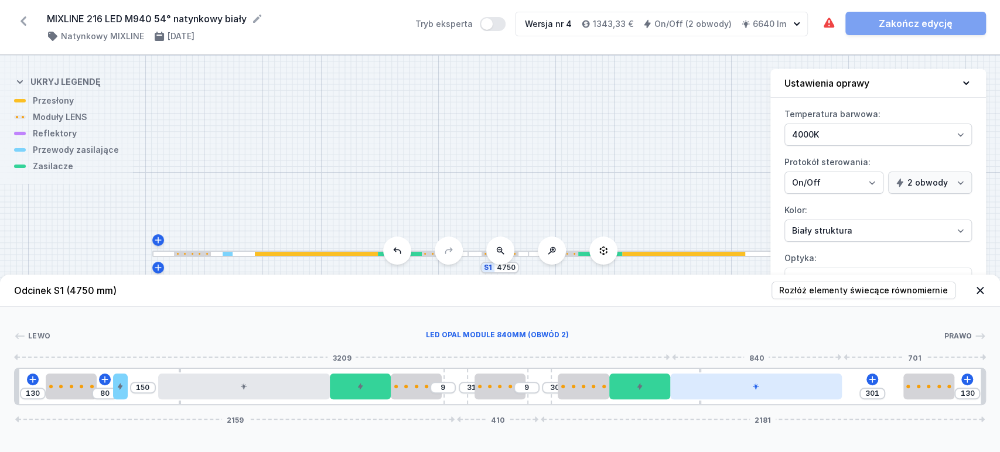
click at [752, 387] on icon at bounding box center [755, 386] width 7 height 7
select select "2"
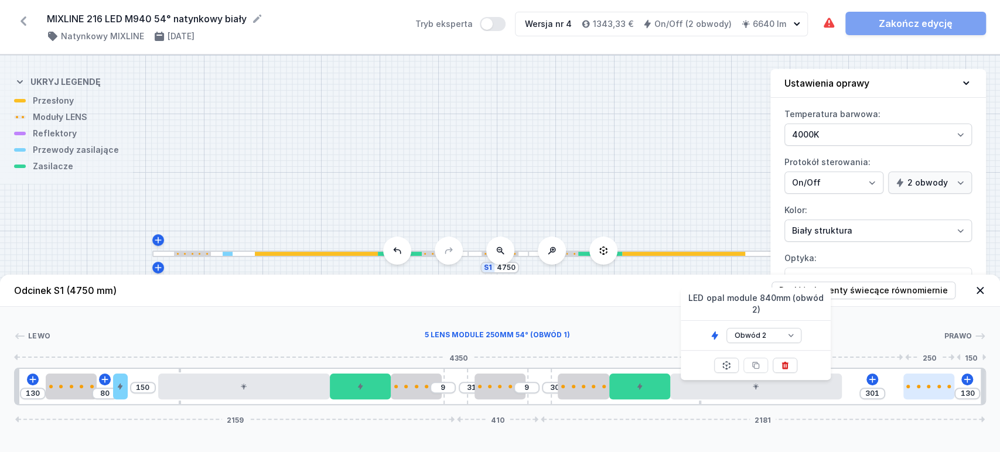
click at [933, 386] on div at bounding box center [929, 387] width 51 height 4
select select "1518"
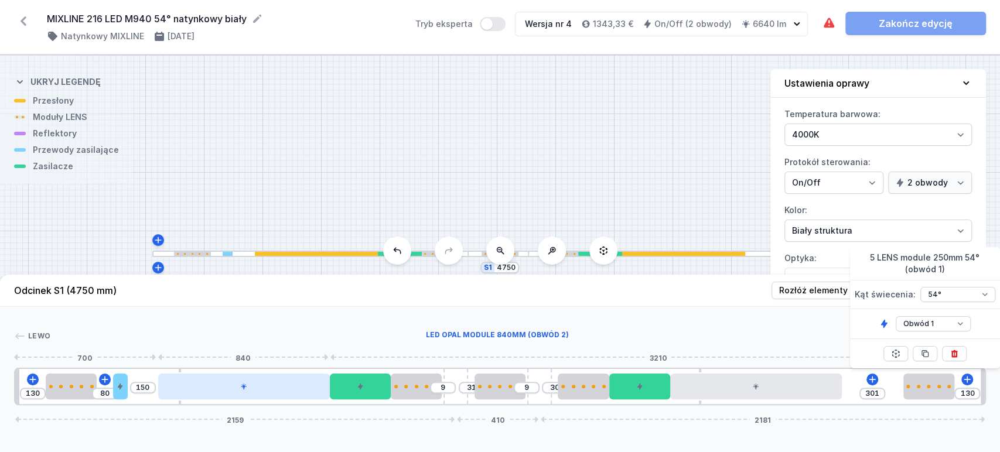
click at [281, 393] on div at bounding box center [244, 387] width 172 height 26
select select "2"
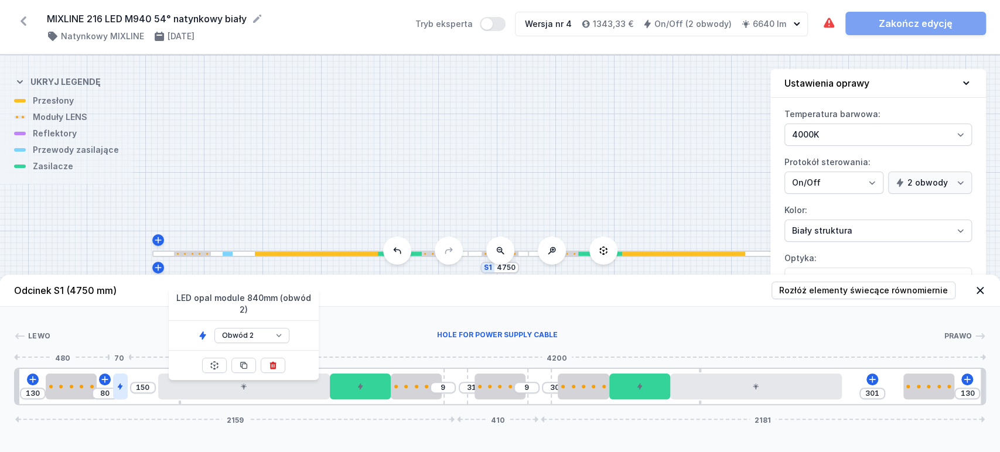
type input "98"
type input "132"
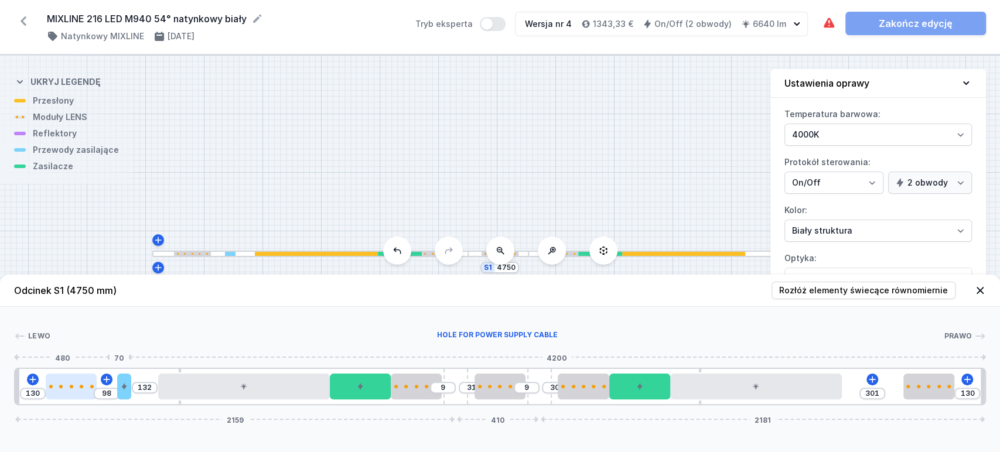
type input "106"
type input "124"
type input "109"
type input "300"
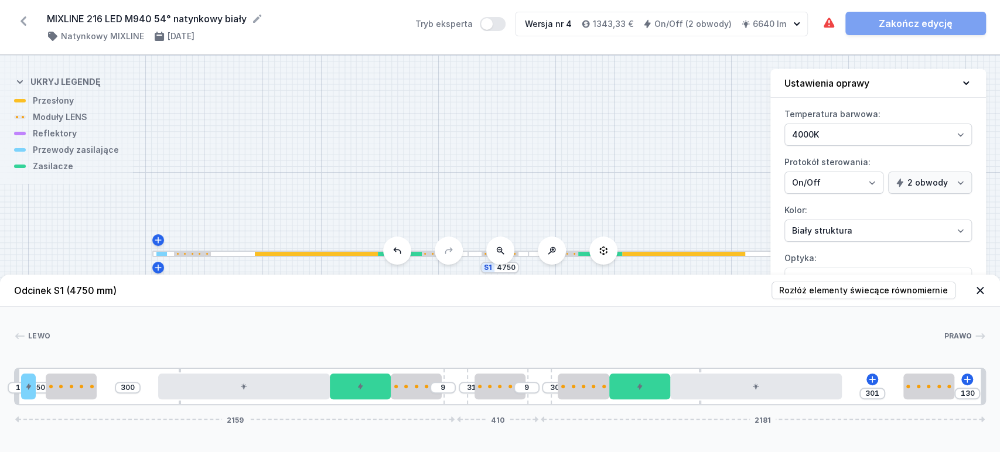
drag, startPoint x: 117, startPoint y: 394, endPoint x: 35, endPoint y: 399, distance: 82.2
click at [35, 399] on div at bounding box center [28, 387] width 14 height 26
click at [871, 381] on icon at bounding box center [872, 379] width 9 height 9
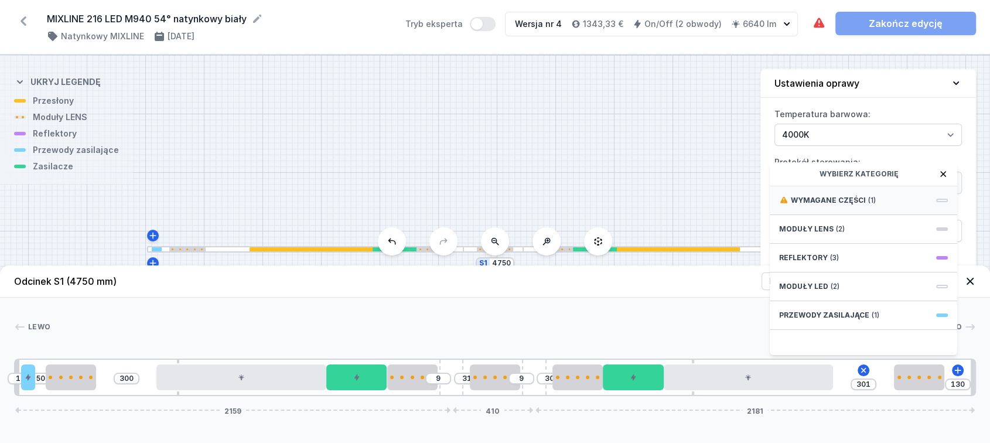
click at [875, 213] on div "Wymagane części (1)" at bounding box center [864, 200] width 188 height 29
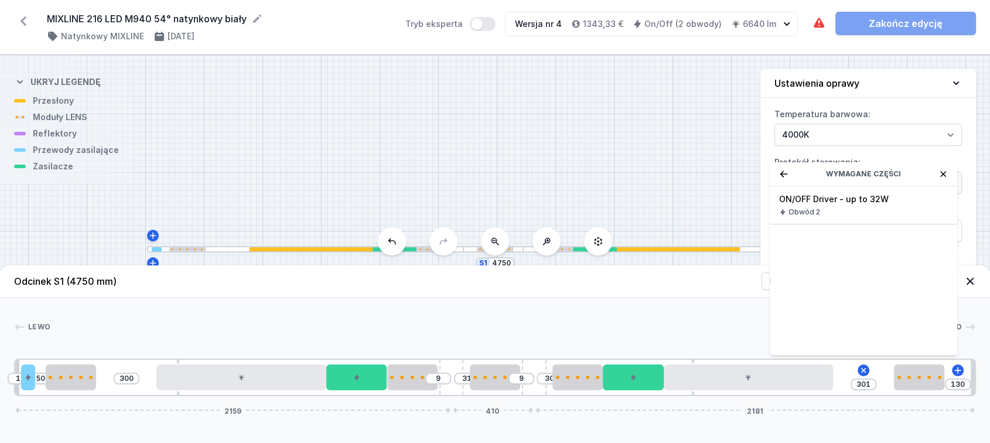
click at [875, 205] on span "ON/OFF Driver - up to 32W" at bounding box center [863, 199] width 169 height 12
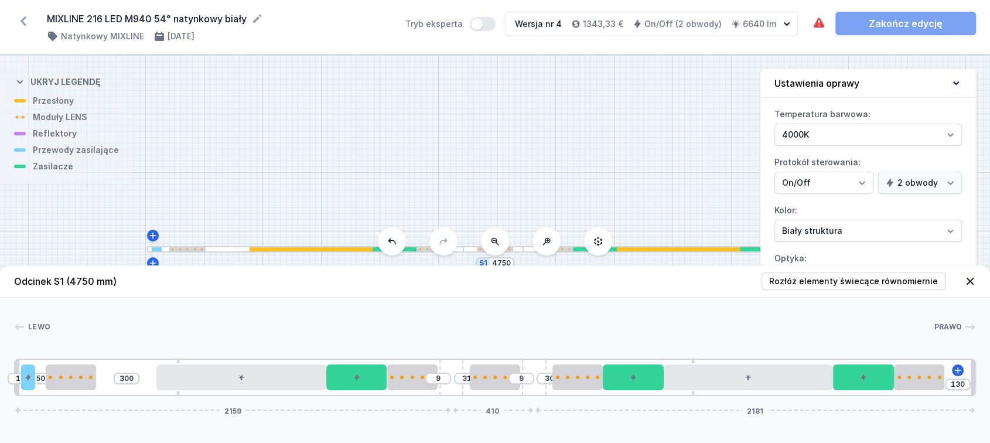
type input "1"
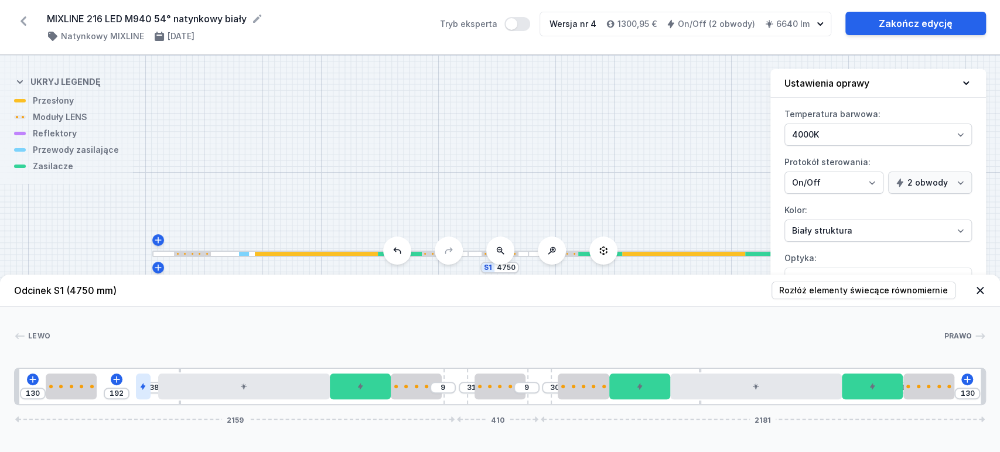
type input "166"
type input "64"
type input "158"
type input "72"
type input "155"
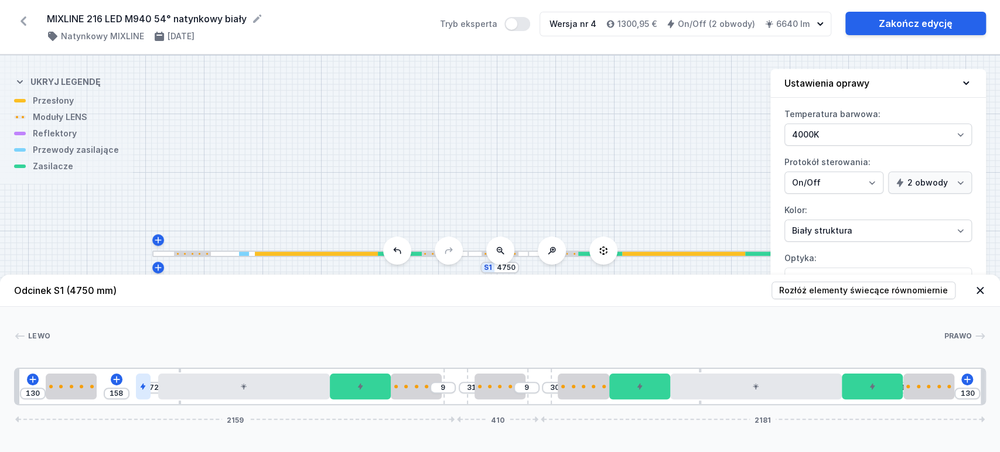
type input "75"
type input "132"
type input "98"
type input "130"
type input "100"
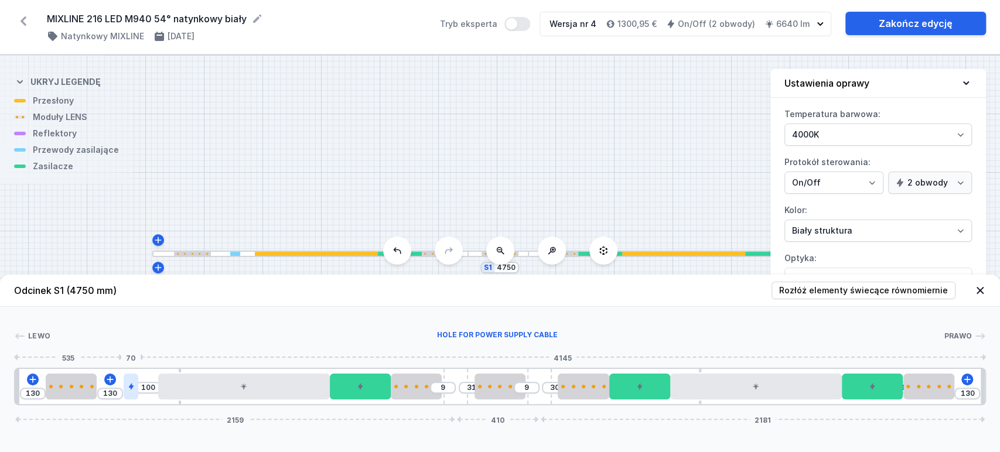
type input "127"
type input "103"
drag, startPoint x: 28, startPoint y: 393, endPoint x: 126, endPoint y: 398, distance: 98.6
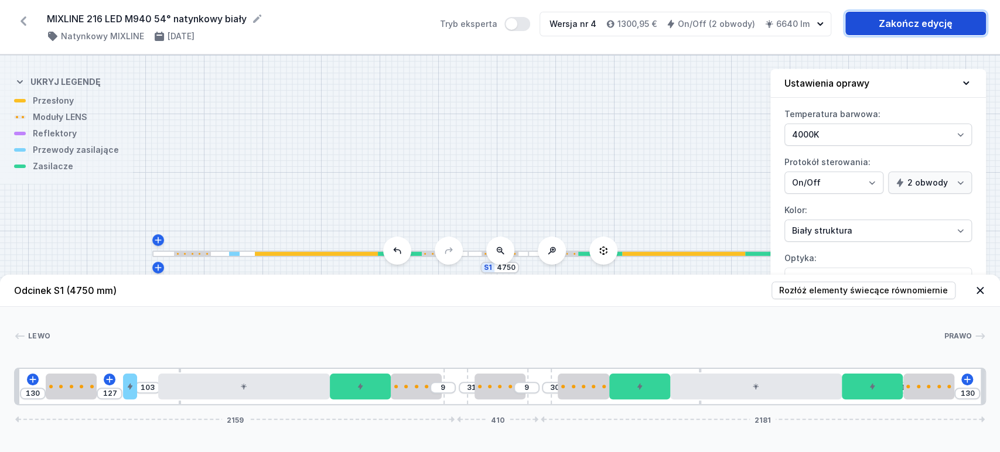
click at [904, 26] on link "Zakończ edycję" at bounding box center [916, 23] width 141 height 23
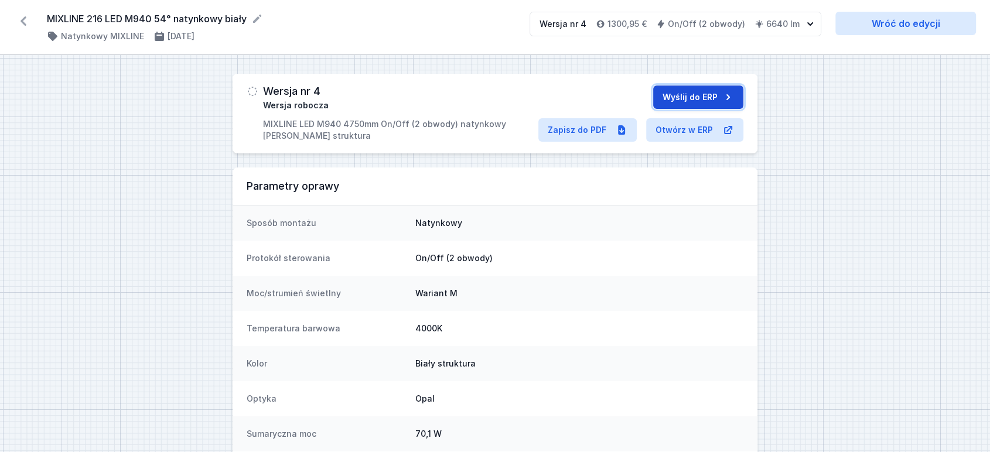
click at [694, 104] on button "Wyślij do ERP" at bounding box center [698, 97] width 90 height 23
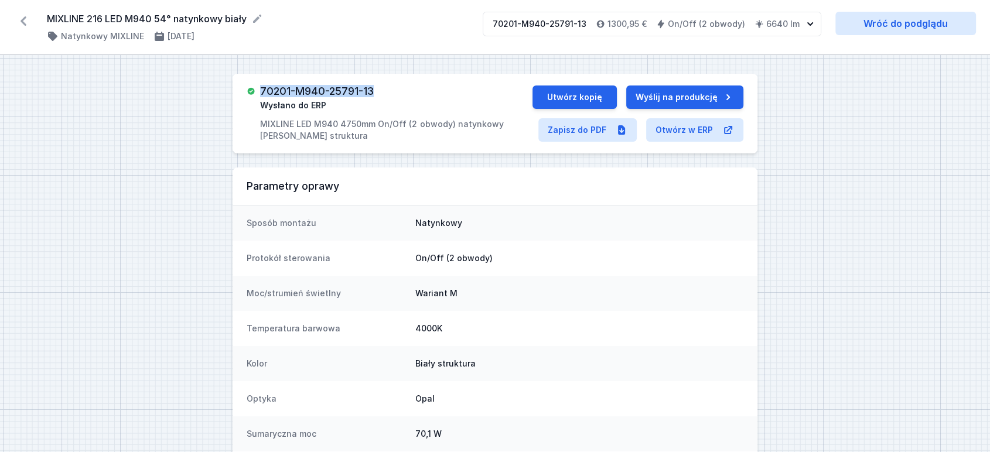
drag, startPoint x: 263, startPoint y: 91, endPoint x: 377, endPoint y: 90, distance: 114.9
click at [374, 90] on h3 "70201-M940-25791-13" at bounding box center [317, 92] width 114 height 12
copy h3 "70201-M940-25791-13"
click at [24, 22] on icon at bounding box center [23, 21] width 19 height 19
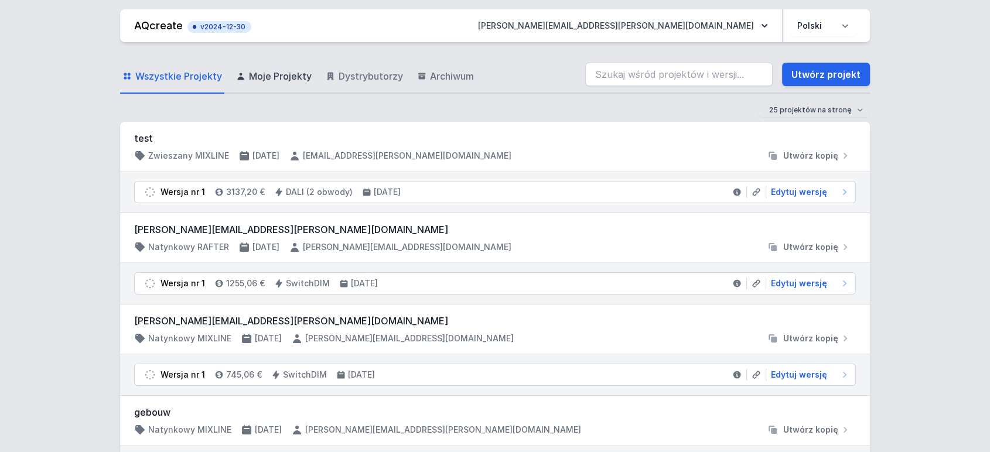
click at [291, 69] on span "Moje Projekty" at bounding box center [280, 76] width 63 height 14
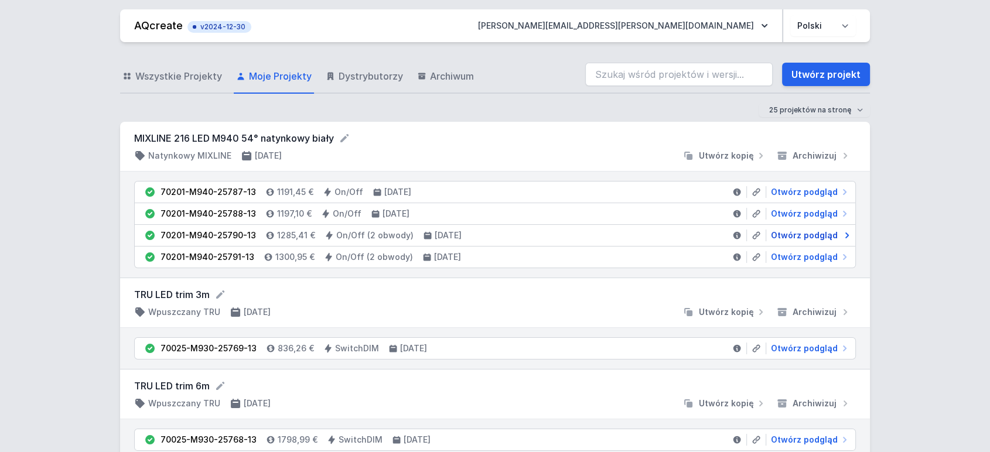
click at [792, 238] on span "Otwórz podgląd" at bounding box center [804, 236] width 67 height 12
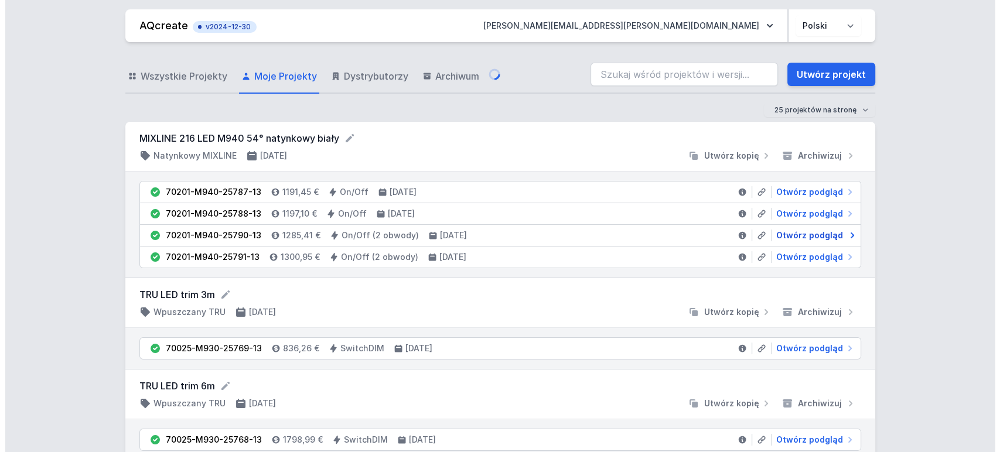
select select "4000"
select select "true"
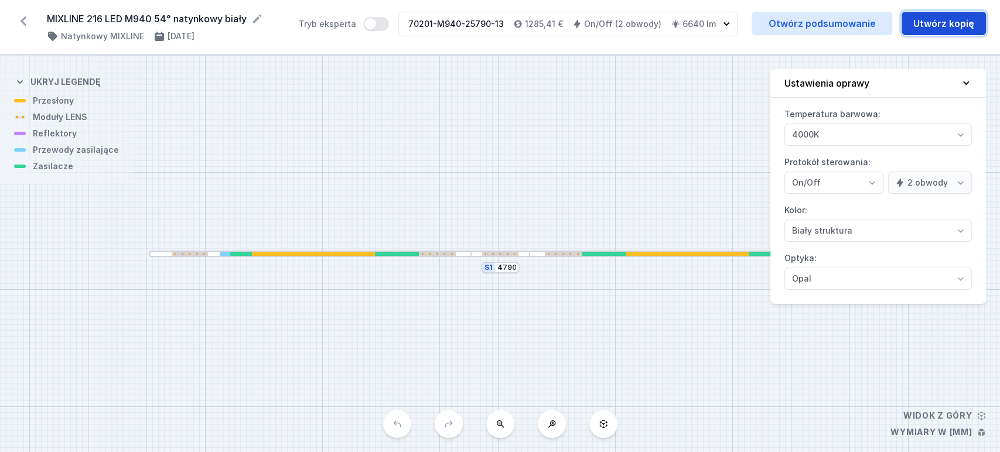
click at [944, 22] on button "Utwórz kopię" at bounding box center [944, 23] width 84 height 23
select select "4000"
select select "true"
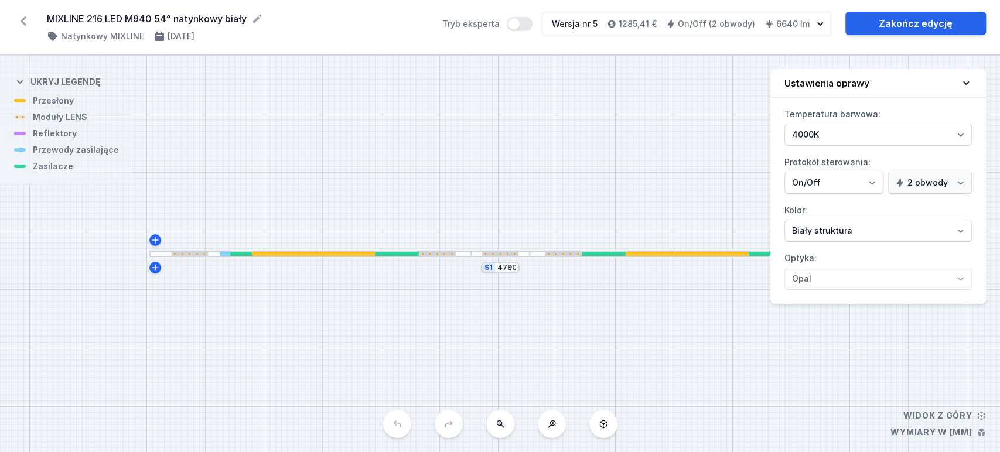
click at [553, 251] on div at bounding box center [691, 254] width 322 height 6
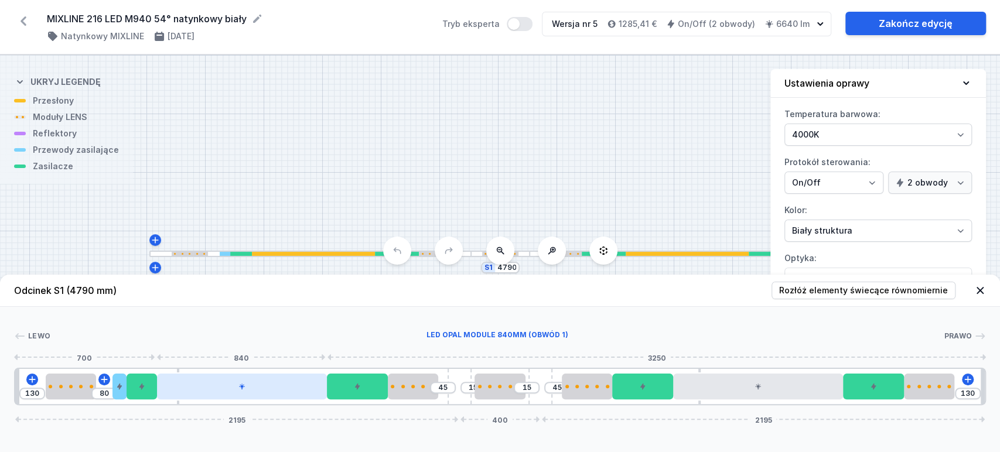
click at [238, 393] on div at bounding box center [242, 387] width 170 height 26
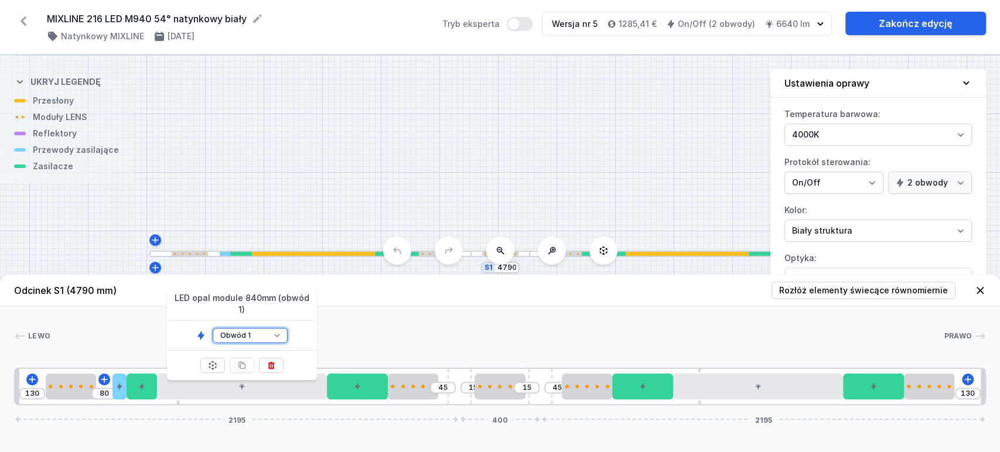
click at [266, 329] on select "Obwód 1 Obwód 2" at bounding box center [250, 335] width 75 height 15
select select "2"
click at [213, 328] on select "Obwód 1 Obwód 2" at bounding box center [250, 335] width 75 height 15
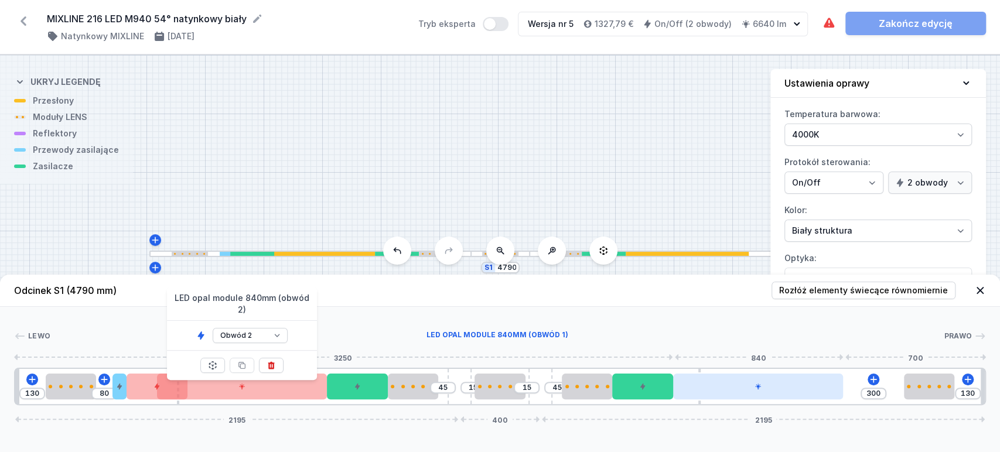
click at [725, 391] on div at bounding box center [758, 387] width 170 height 26
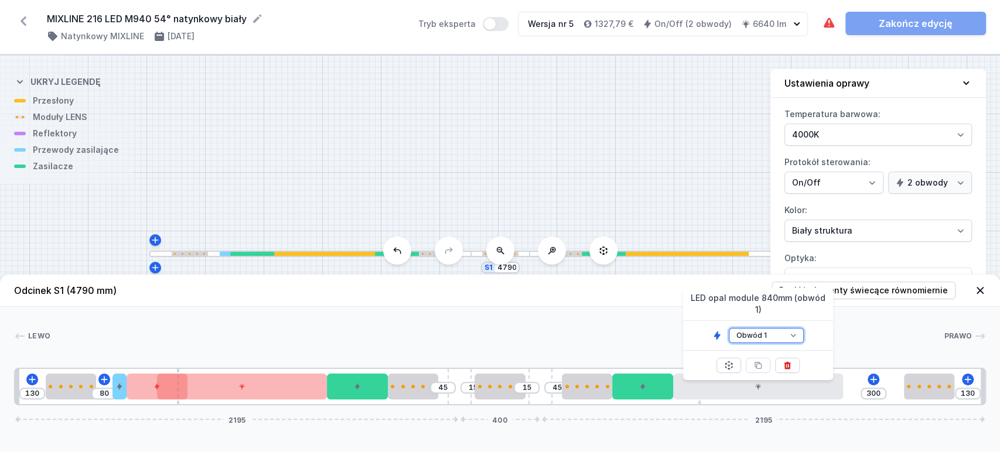
click at [783, 328] on select "Obwód 1 Obwód 2" at bounding box center [766, 335] width 75 height 15
select select "2"
click at [729, 328] on select "Obwód 1 Obwód 2" at bounding box center [766, 335] width 75 height 15
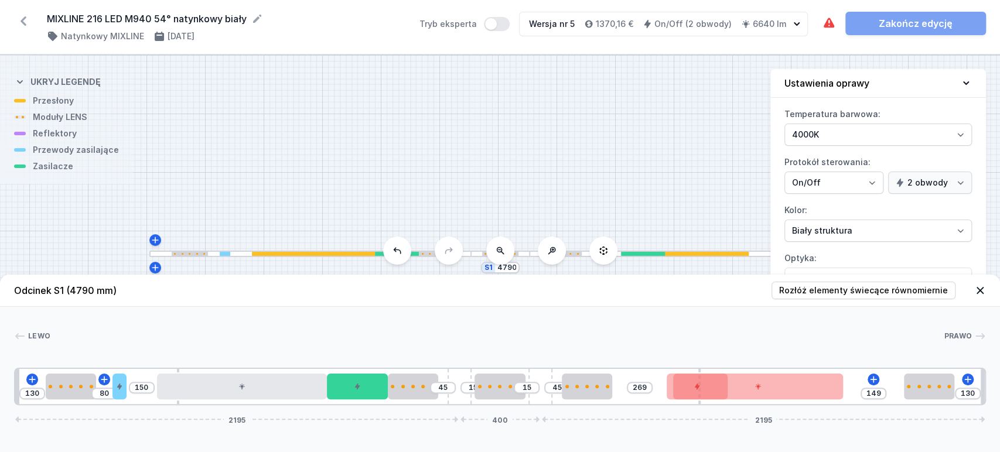
type input "75"
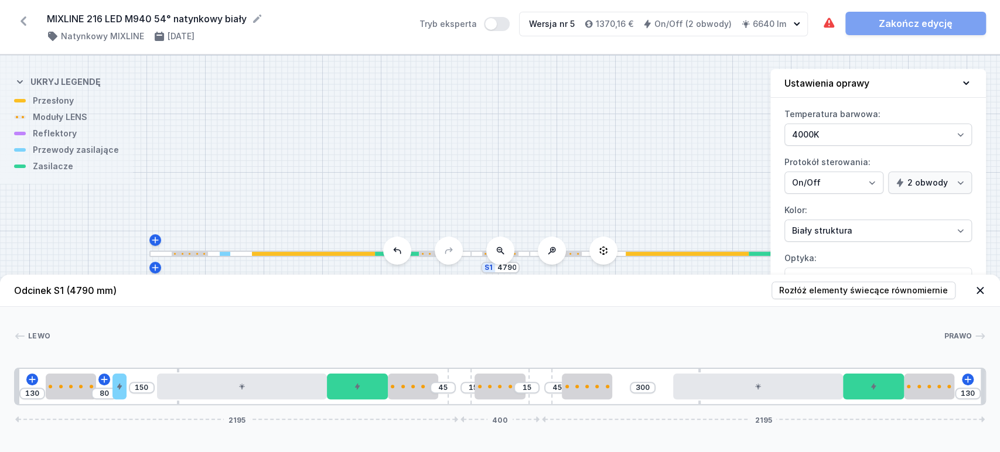
drag, startPoint x: 183, startPoint y: 390, endPoint x: 862, endPoint y: 414, distance: 679.6
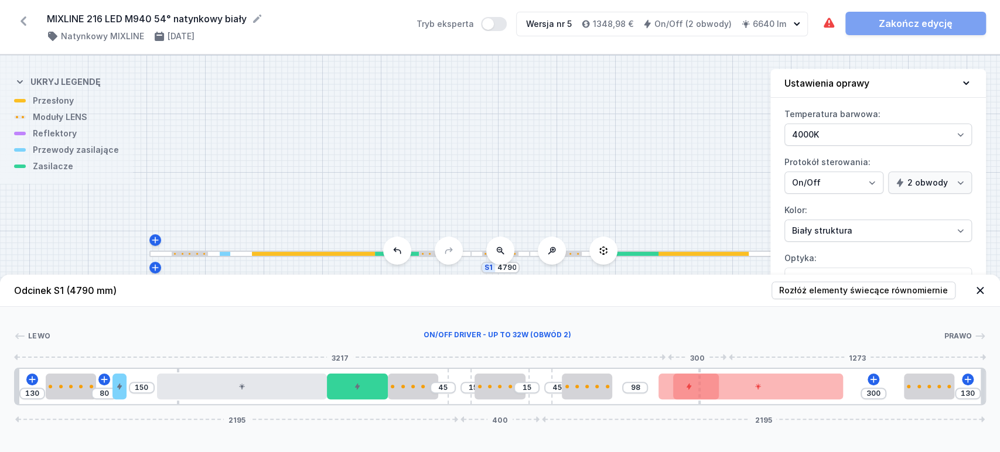
type input "83"
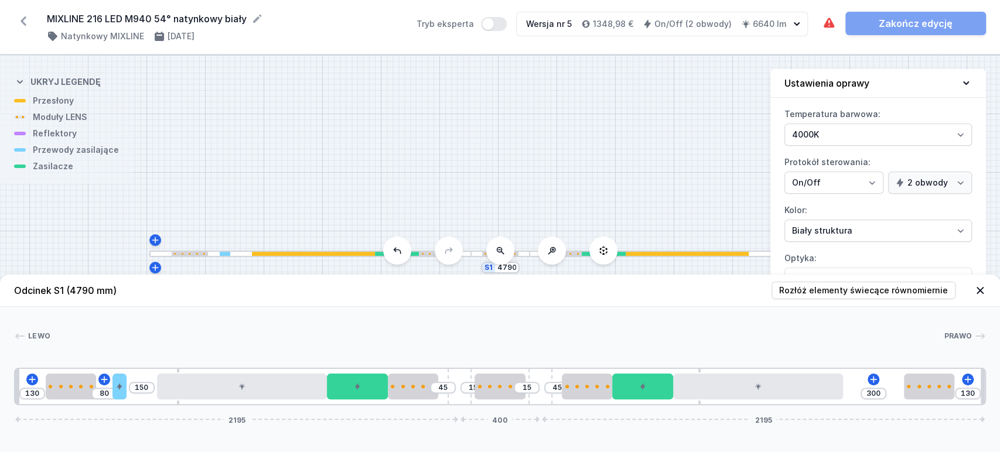
drag, startPoint x: 872, startPoint y: 387, endPoint x: 774, endPoint y: 396, distance: 98.9
click at [645, 404] on div "130 80 150 45 15 15 45 300 130 2195 400 2195" at bounding box center [500, 387] width 972 height 38
click at [871, 380] on icon at bounding box center [873, 379] width 6 height 6
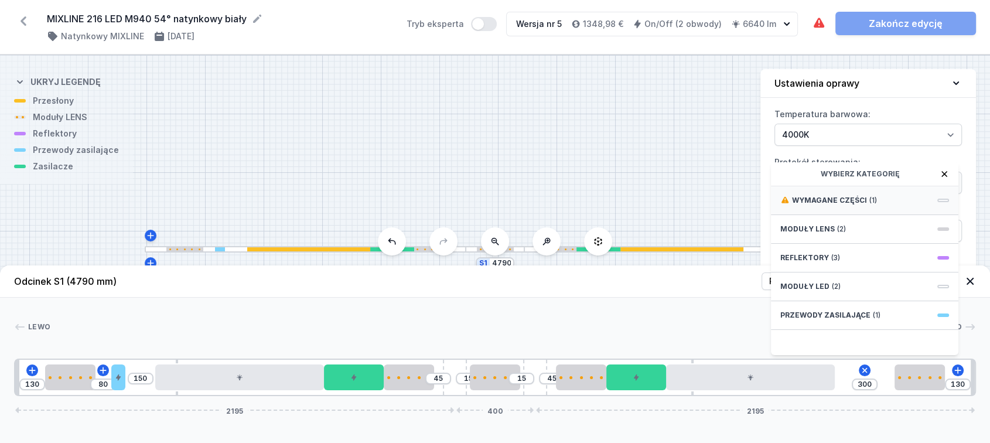
click at [897, 211] on div "Wymagane części (1)" at bounding box center [865, 200] width 188 height 29
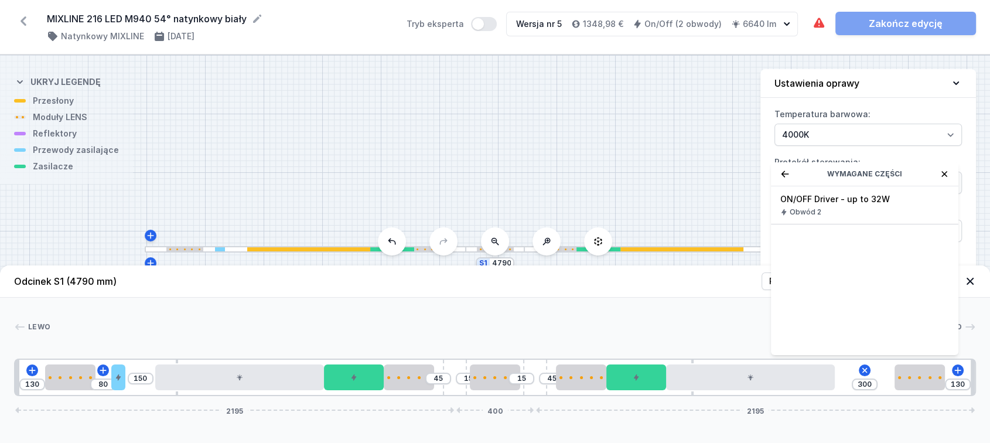
click at [897, 205] on span "ON/OFF Driver - up to 32W" at bounding box center [865, 199] width 169 height 12
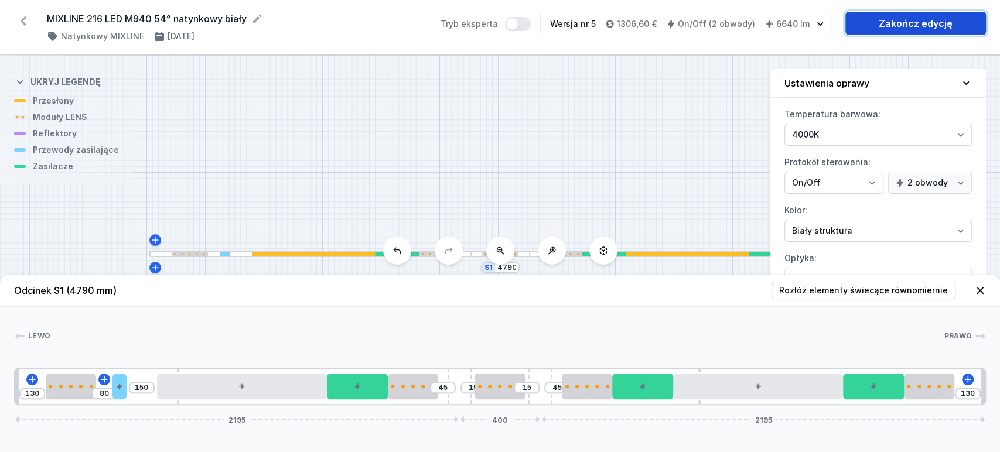
click at [928, 25] on link "Zakończ edycję" at bounding box center [916, 23] width 141 height 23
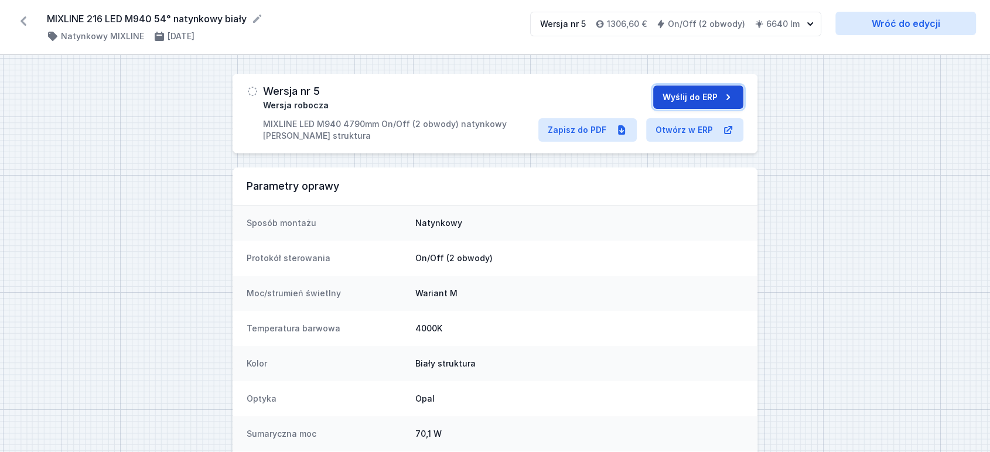
click at [710, 99] on button "Wyślij do ERP" at bounding box center [698, 97] width 90 height 23
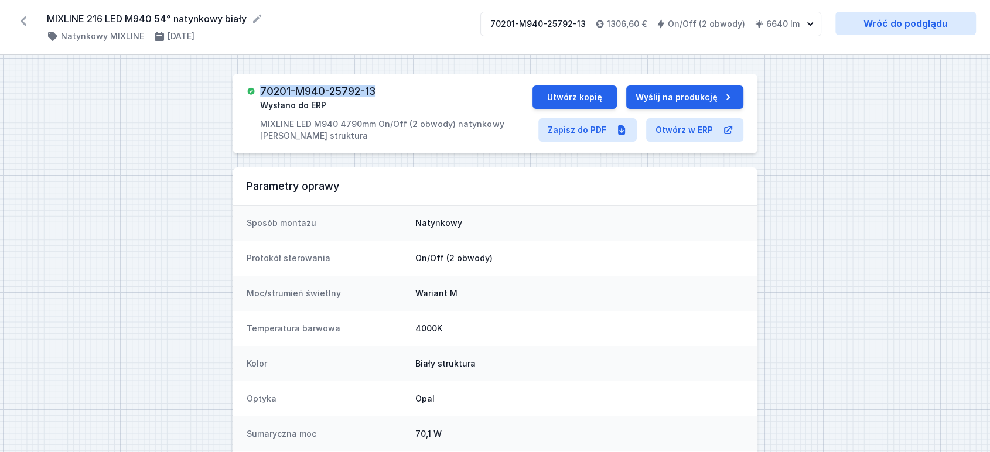
drag, startPoint x: 262, startPoint y: 90, endPoint x: 394, endPoint y: 94, distance: 132.5
click at [394, 94] on div "70201-M940-25792-13 Wysłano do ERP MIXLINE LED M940 4790mm On/Off (2 obwody) na…" at bounding box center [396, 114] width 272 height 56
copy h3 "70201-M940-25792-13"
click at [587, 133] on link "Zapisz do PDF" at bounding box center [588, 129] width 98 height 23
